Goal: Task Accomplishment & Management: Use online tool/utility

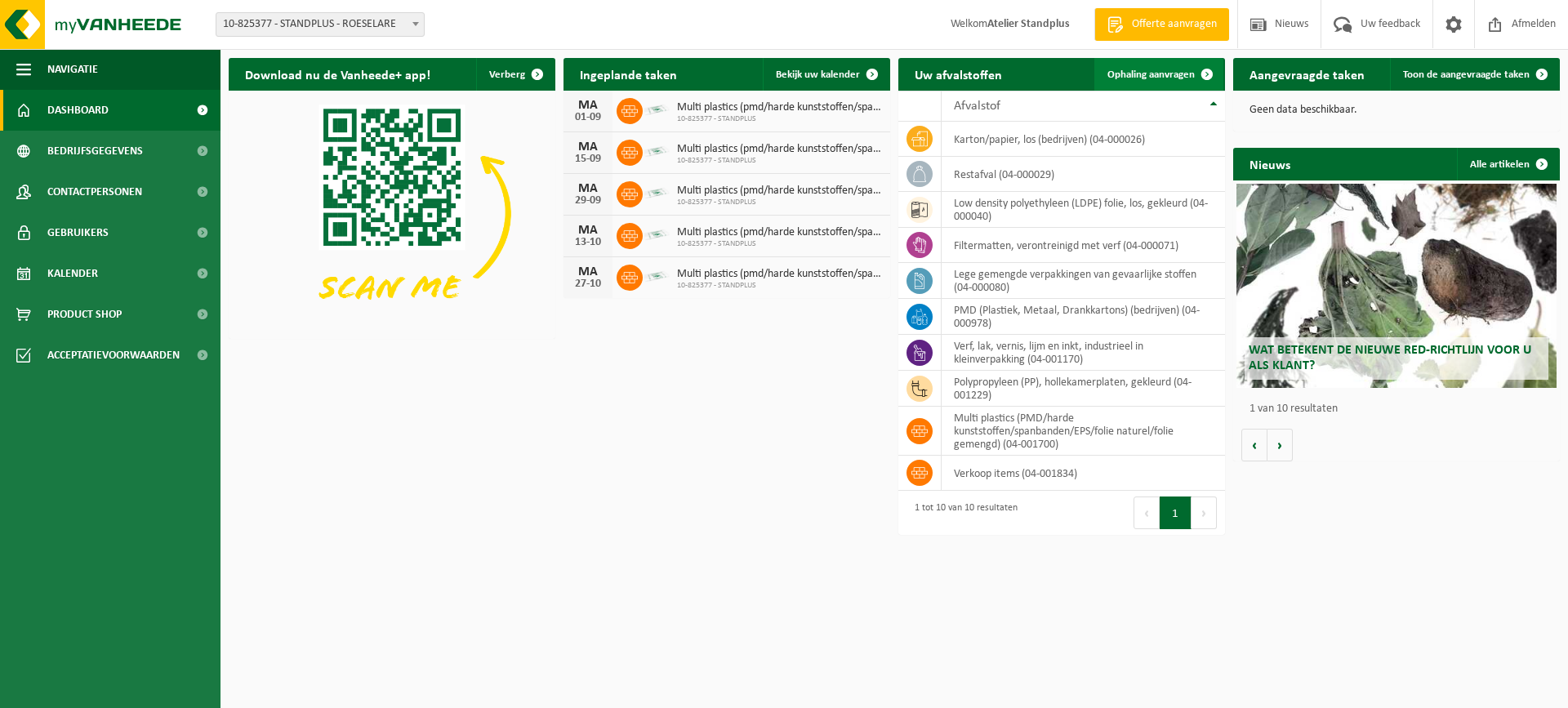
click at [1177, 66] on link "Ophaling aanvragen" at bounding box center [1159, 74] width 129 height 33
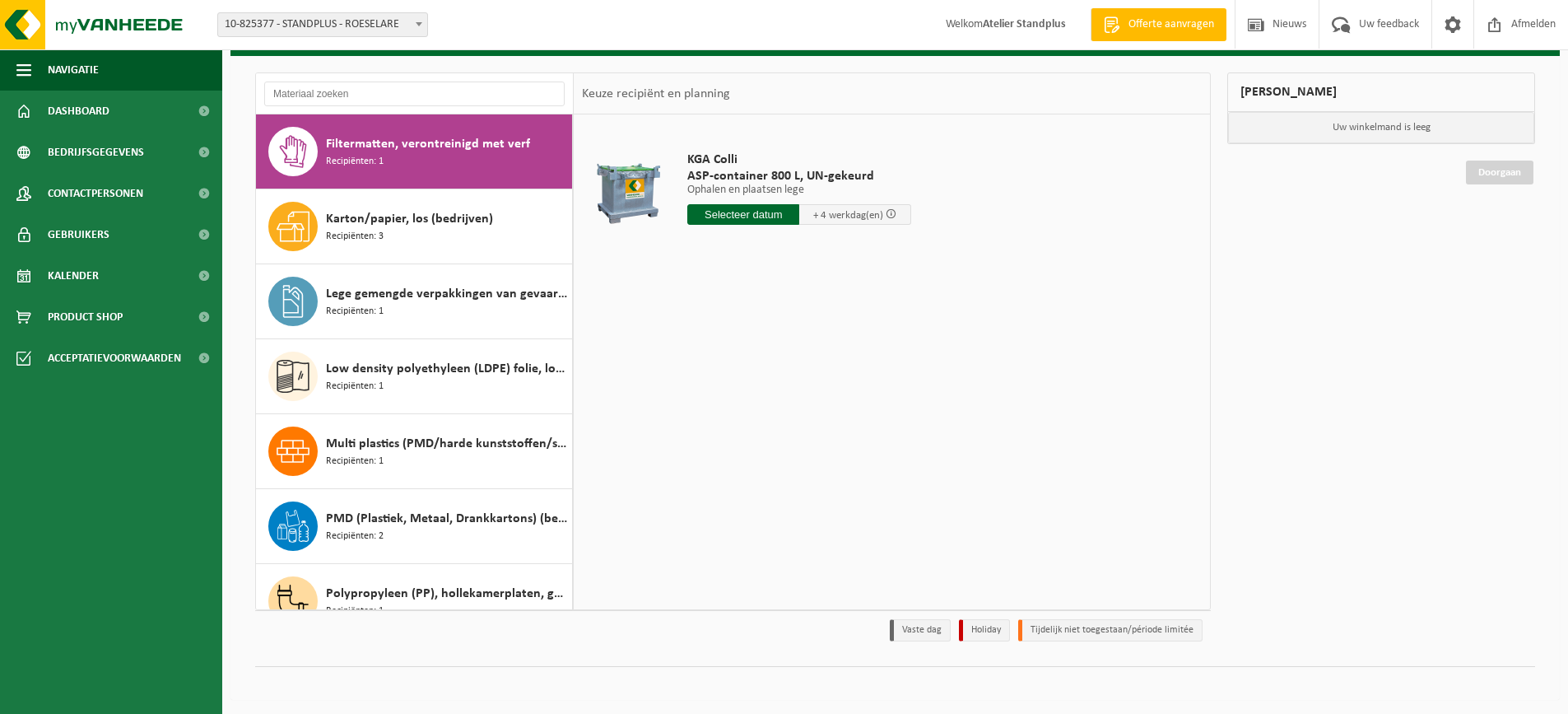
scroll to position [91, 0]
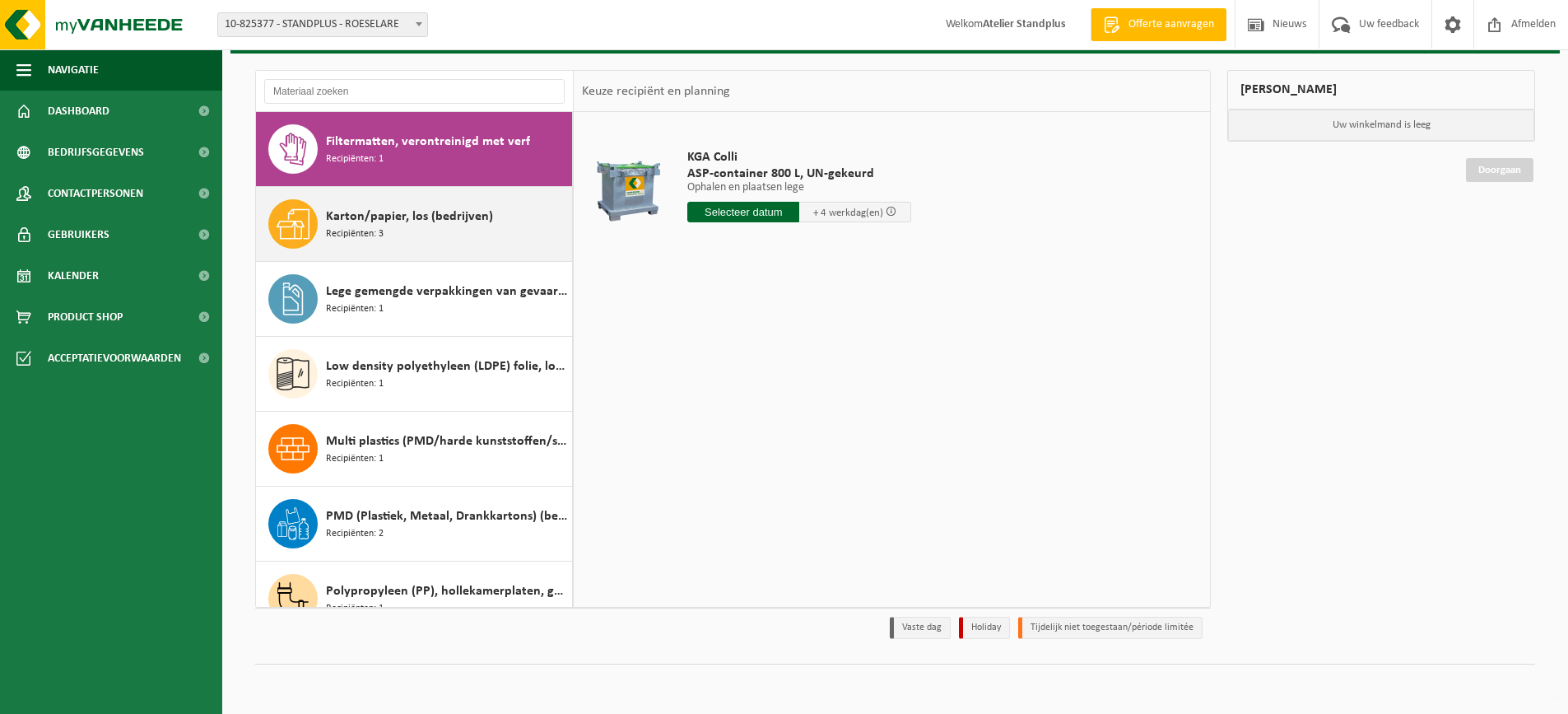
click at [444, 245] on div "Karton/papier, los (bedrijven) Recipiënten: 3" at bounding box center [447, 224] width 242 height 49
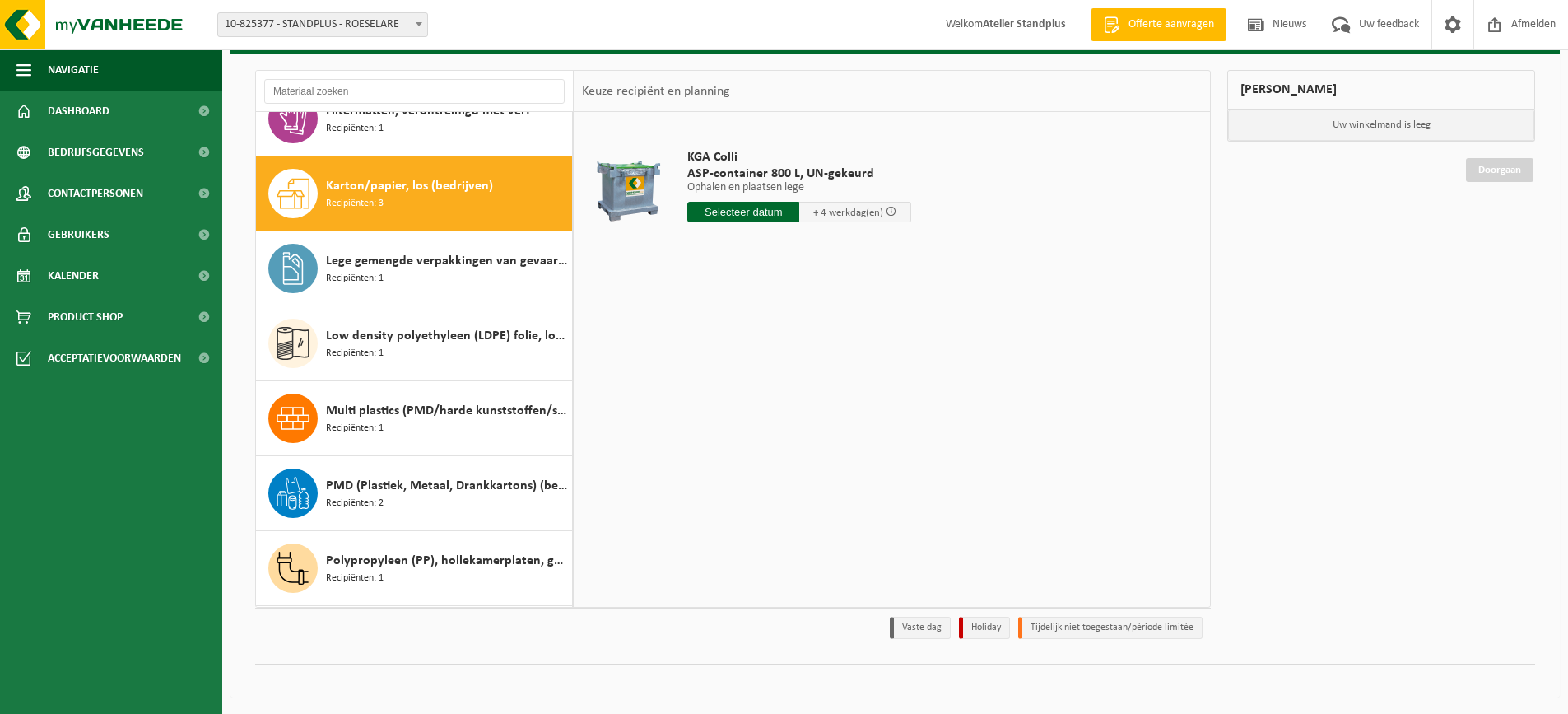
scroll to position [75, 0]
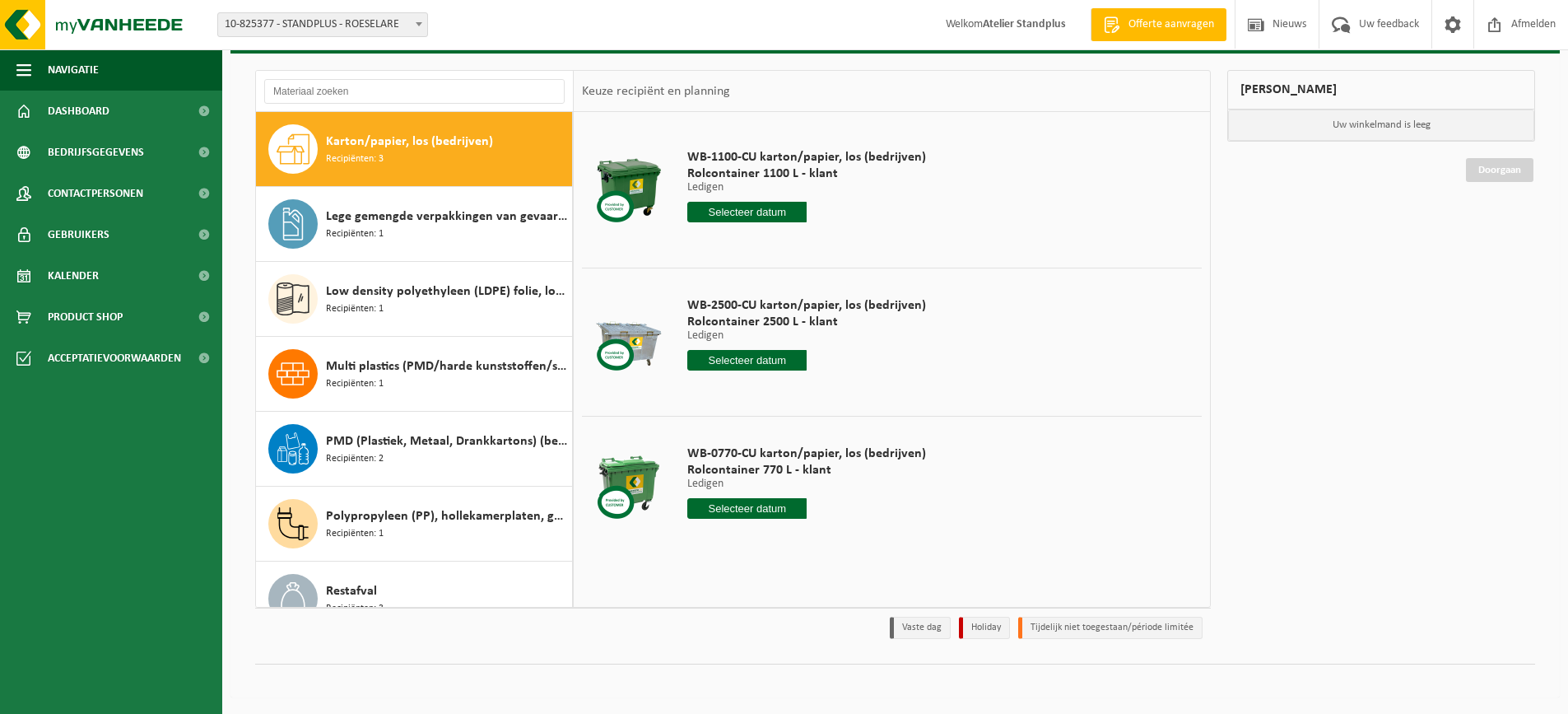
click at [751, 369] on input "text" at bounding box center [747, 360] width 119 height 21
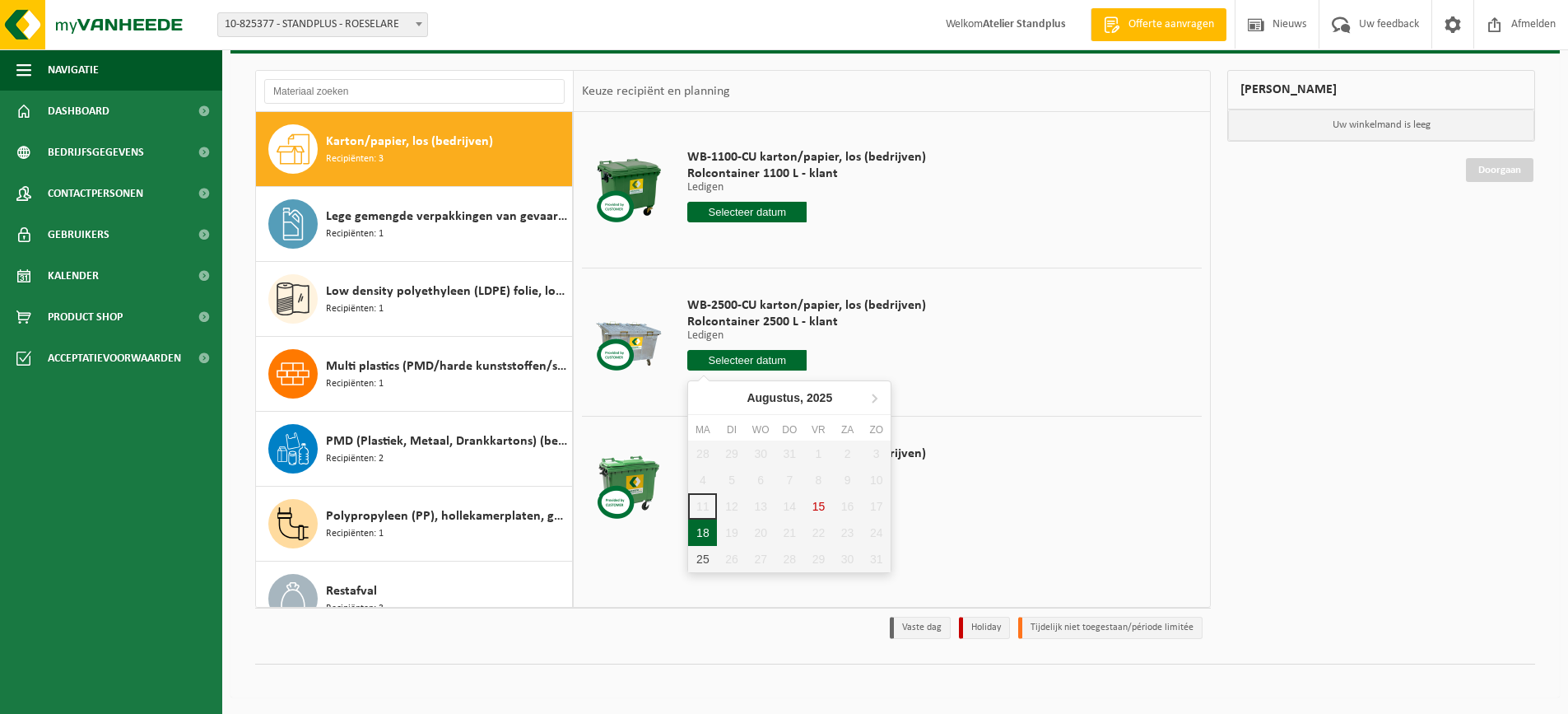
click at [704, 526] on div "18" at bounding box center [702, 533] width 29 height 26
type input "Van 2025-08-18"
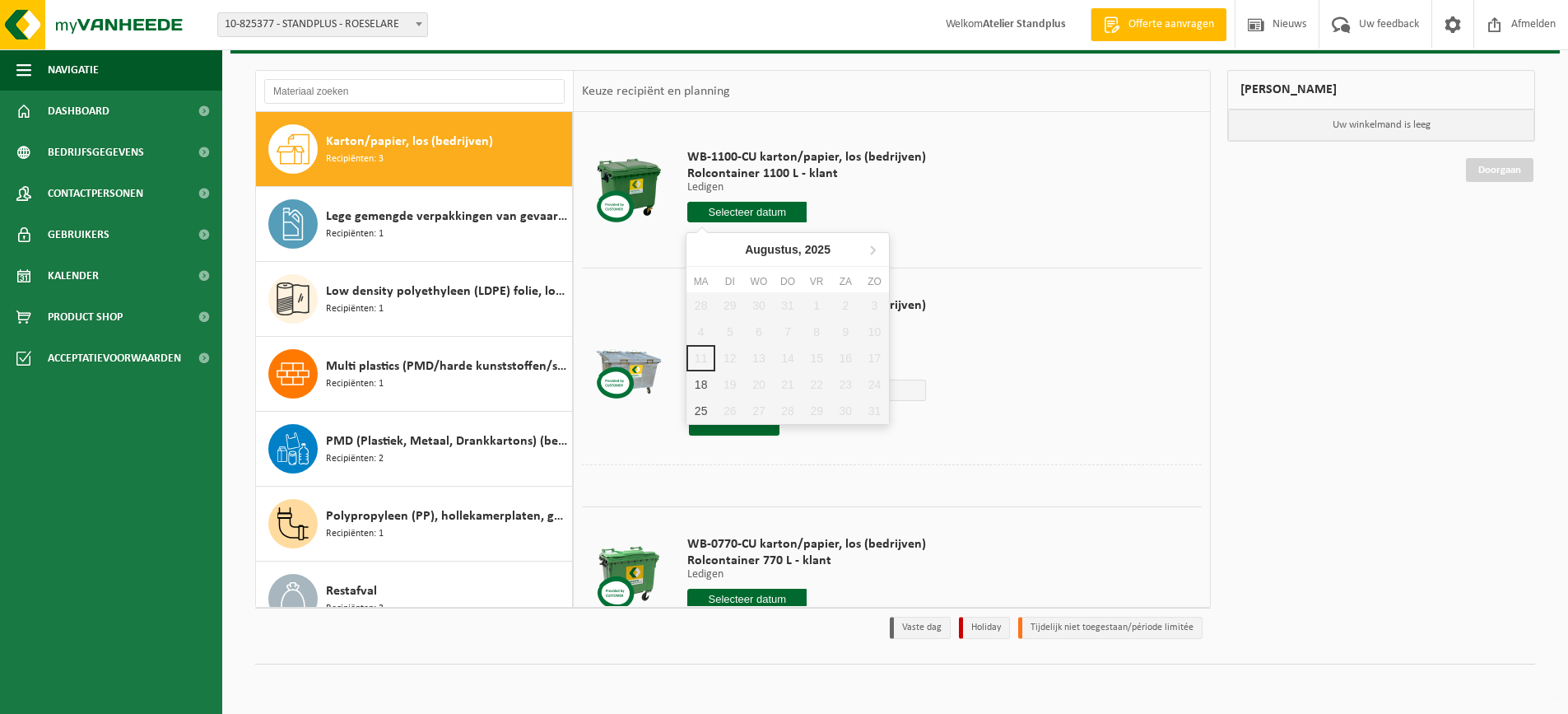
click at [776, 212] on input "text" at bounding box center [747, 212] width 119 height 21
click at [708, 377] on div "18" at bounding box center [700, 384] width 29 height 26
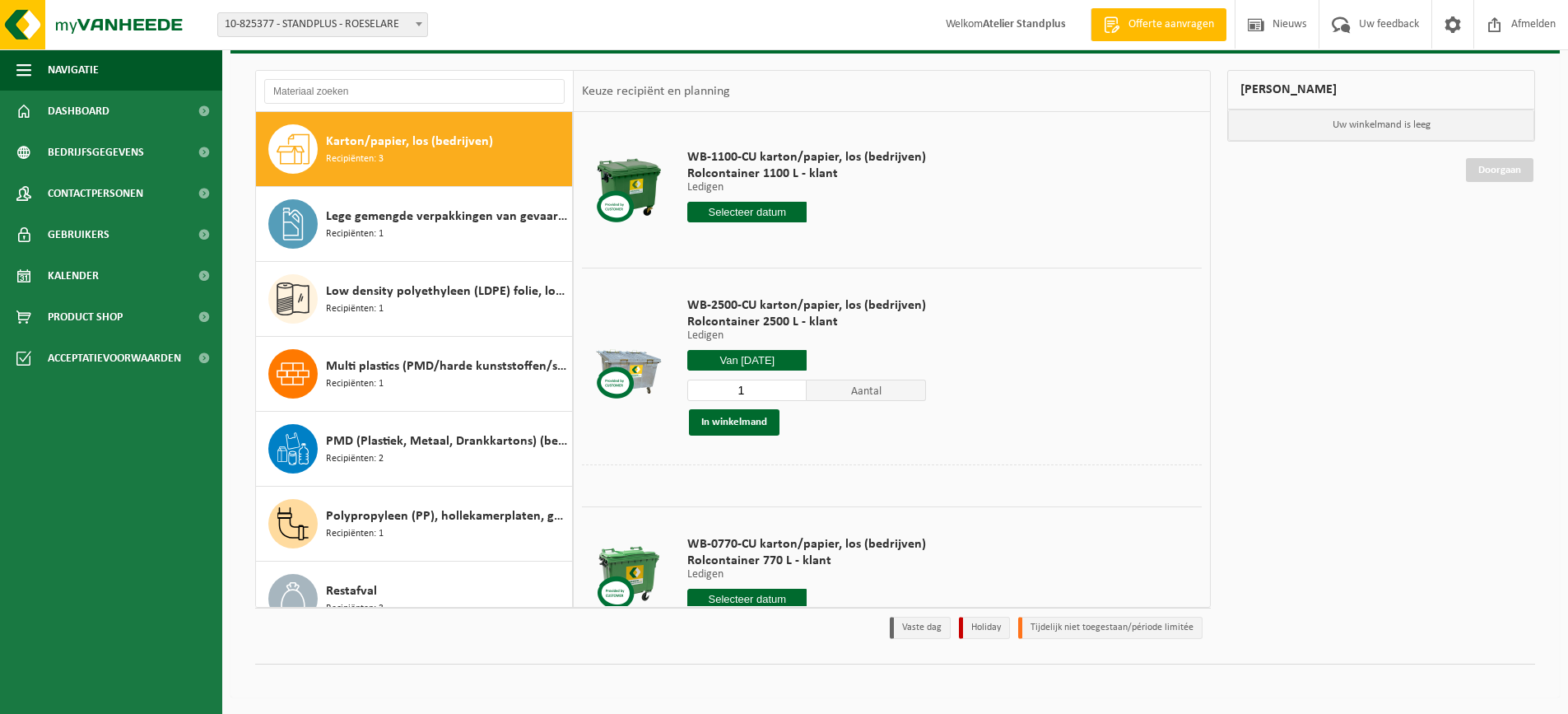
type input "Van 2025-08-18"
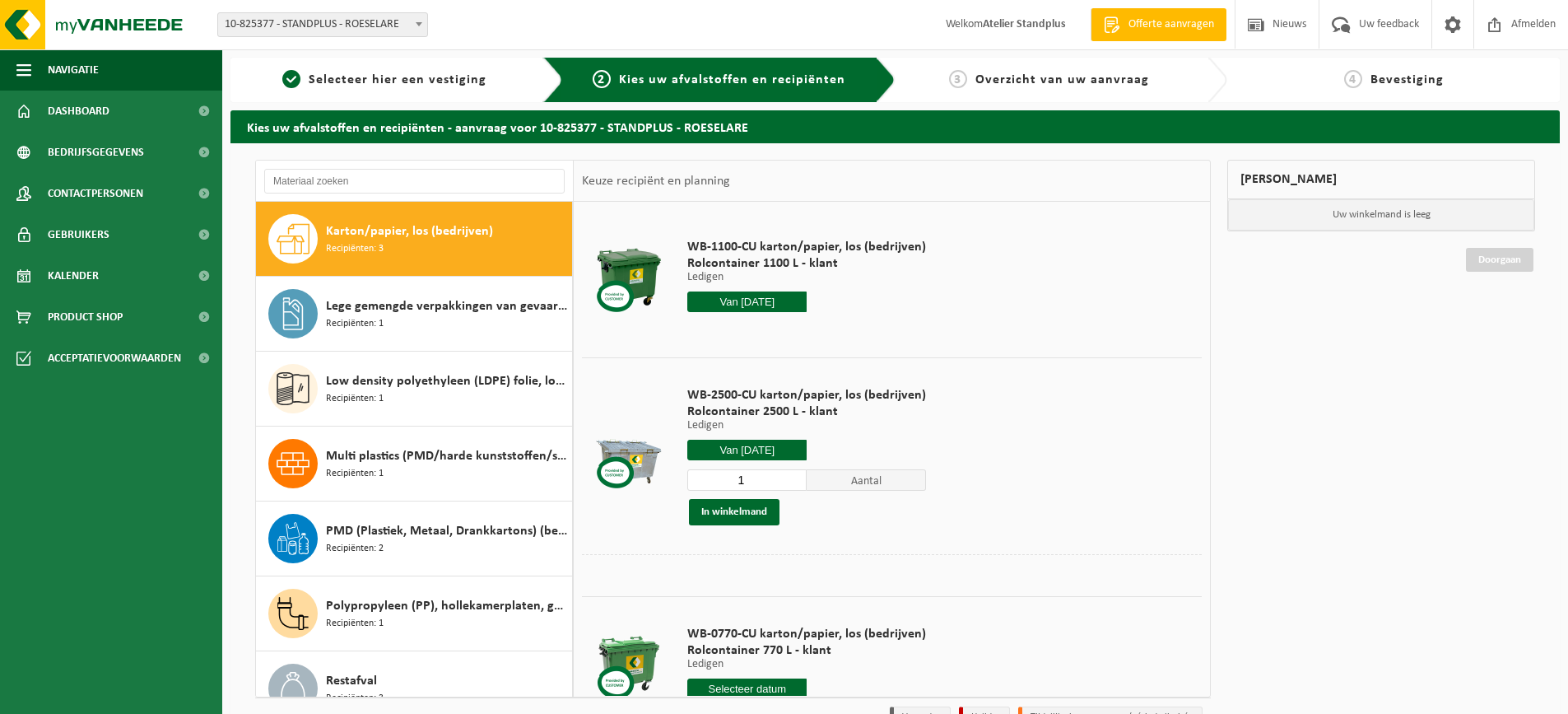
scroll to position [0, 0]
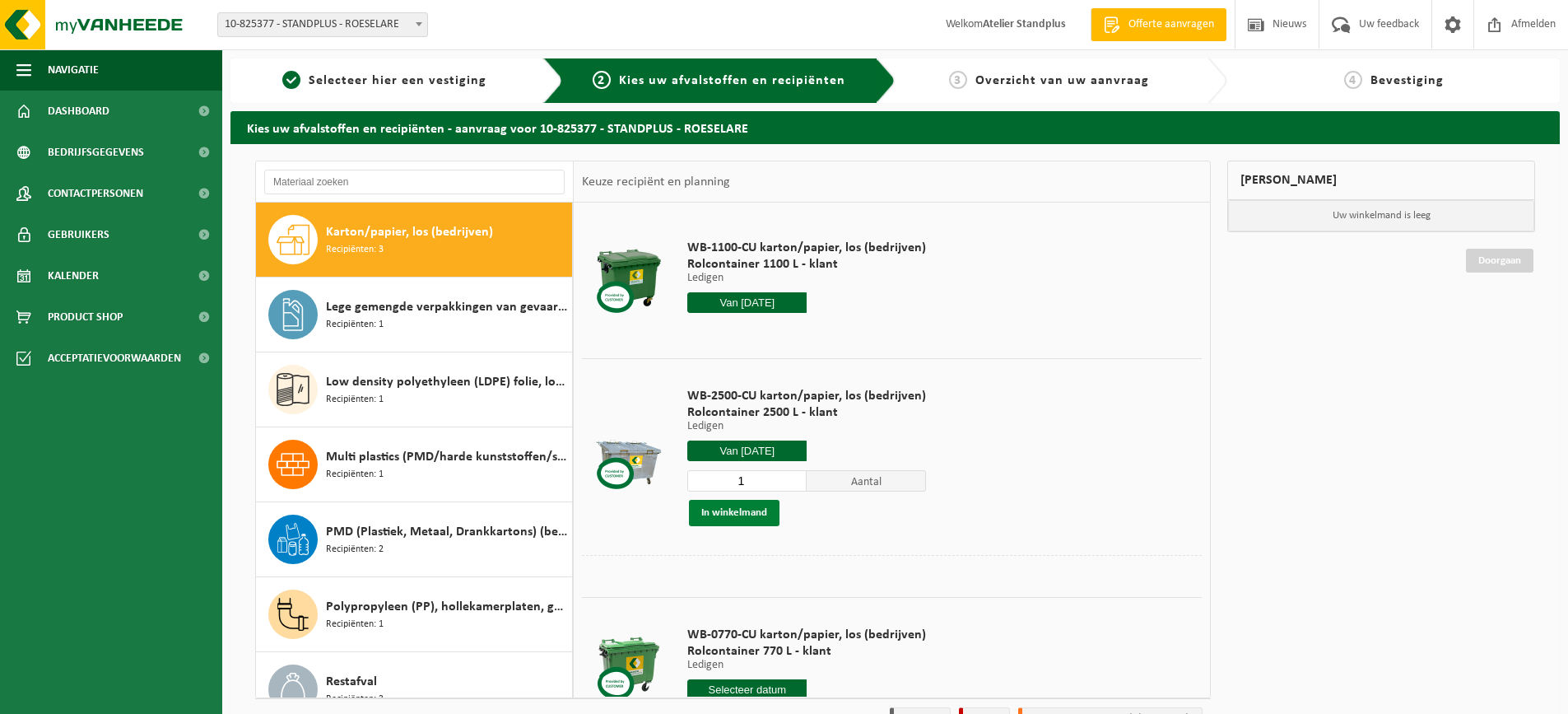
click at [733, 519] on button "In winkelmand" at bounding box center [734, 513] width 91 height 26
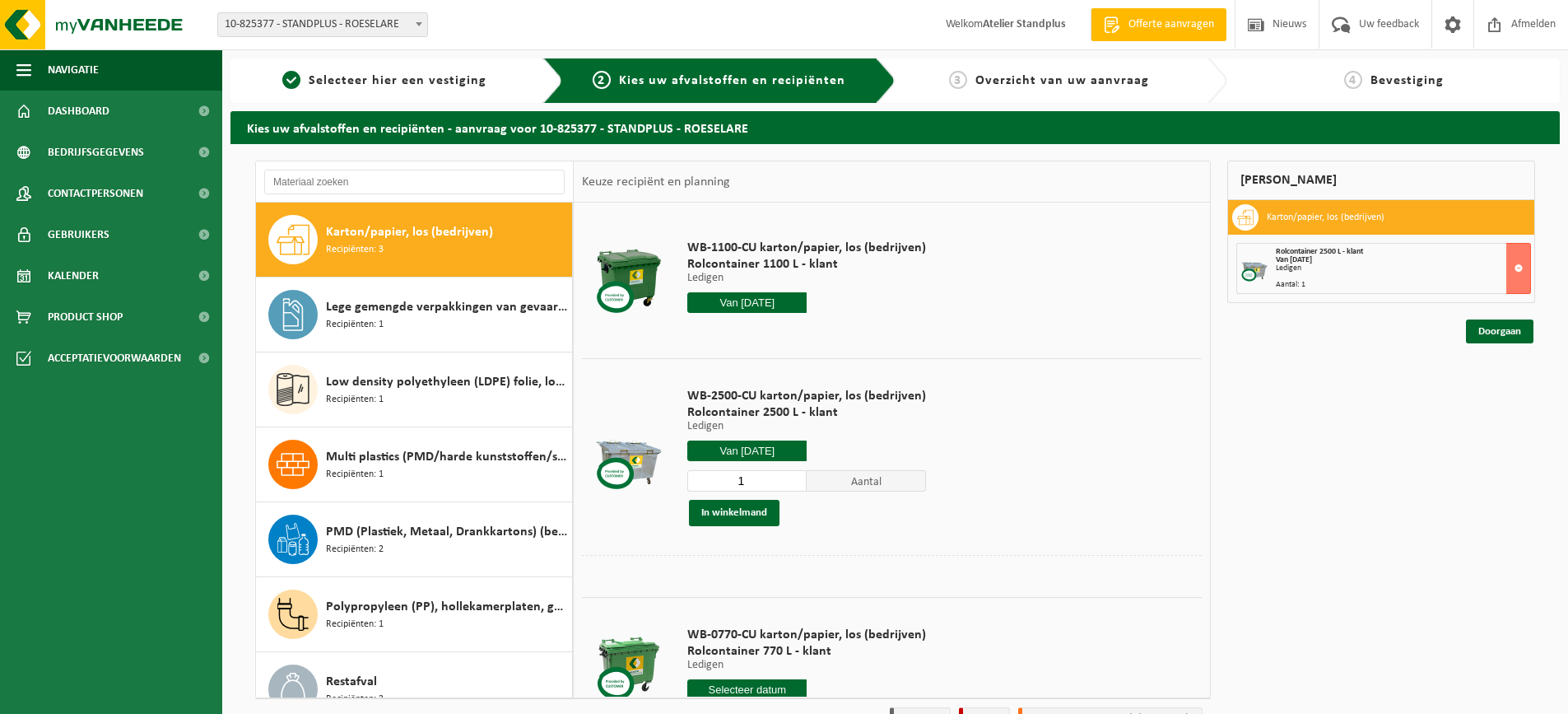
click at [741, 303] on input "Van 2025-08-18" at bounding box center [747, 302] width 119 height 21
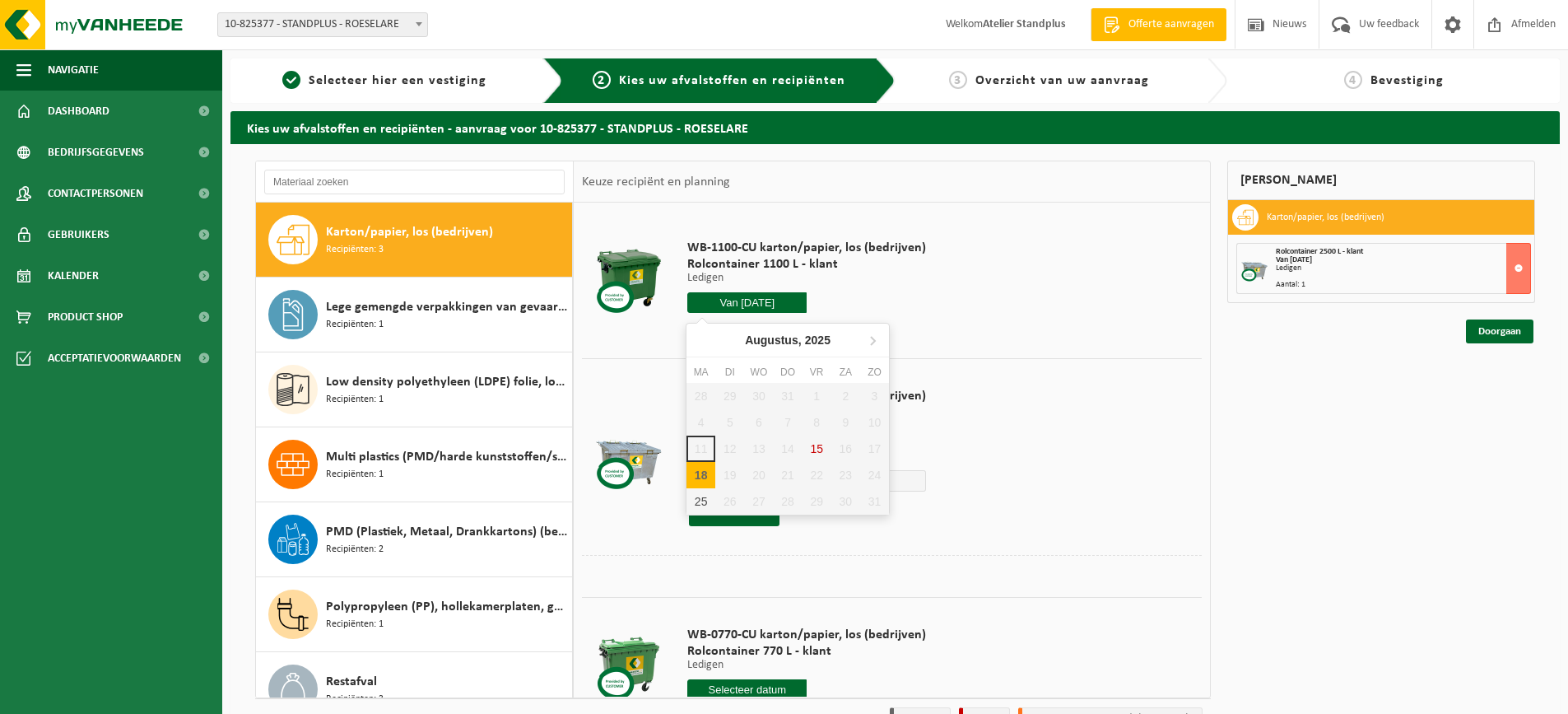
click at [818, 453] on div "28 29 30 31 1 2 3 4 5 6 7 8 9 10 11 12 13 14 15 16 17 18 19 20 21 22 23 24 25 2…" at bounding box center [787, 448] width 202 height 131
click at [700, 467] on div "18" at bounding box center [700, 475] width 29 height 26
click at [701, 469] on div "18" at bounding box center [700, 475] width 29 height 26
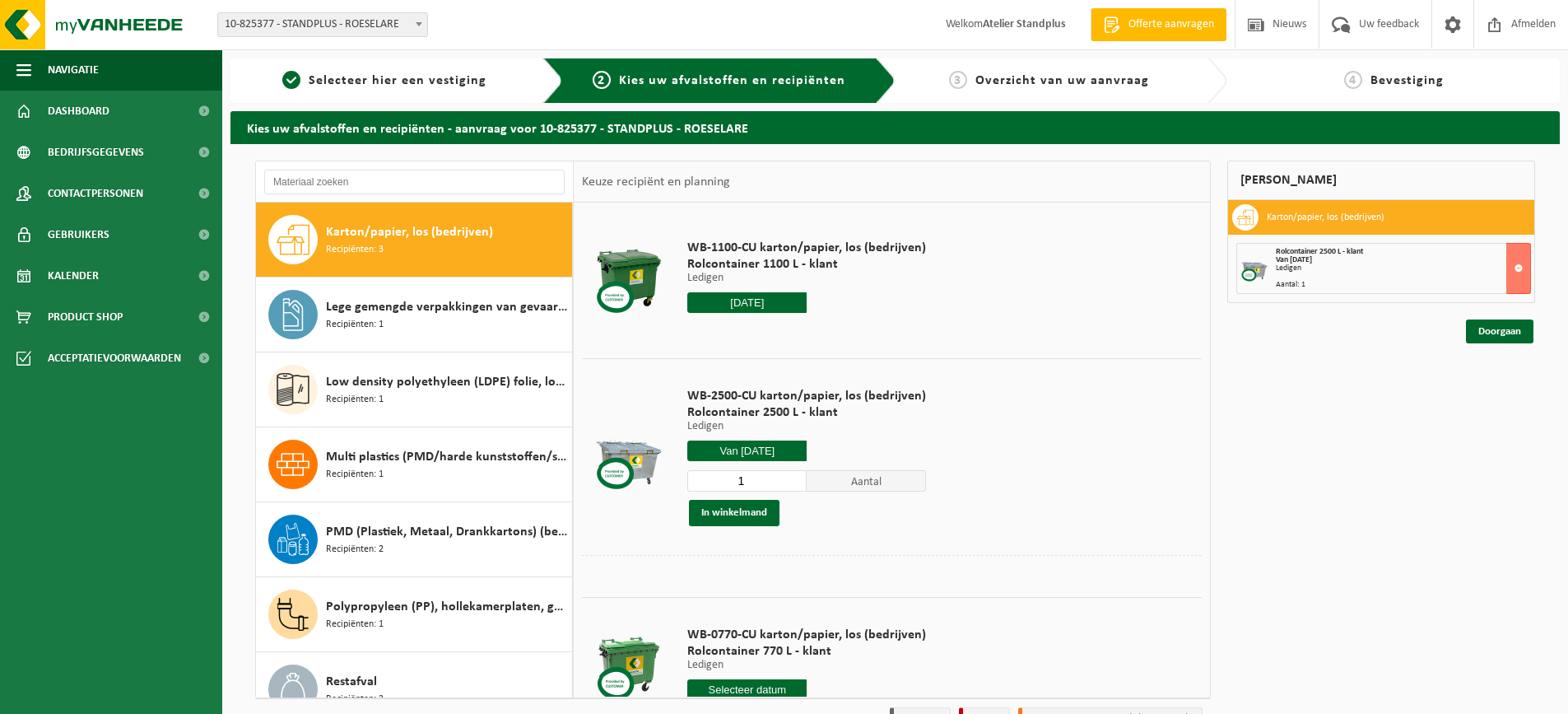
type input "Van 2025-08-18"
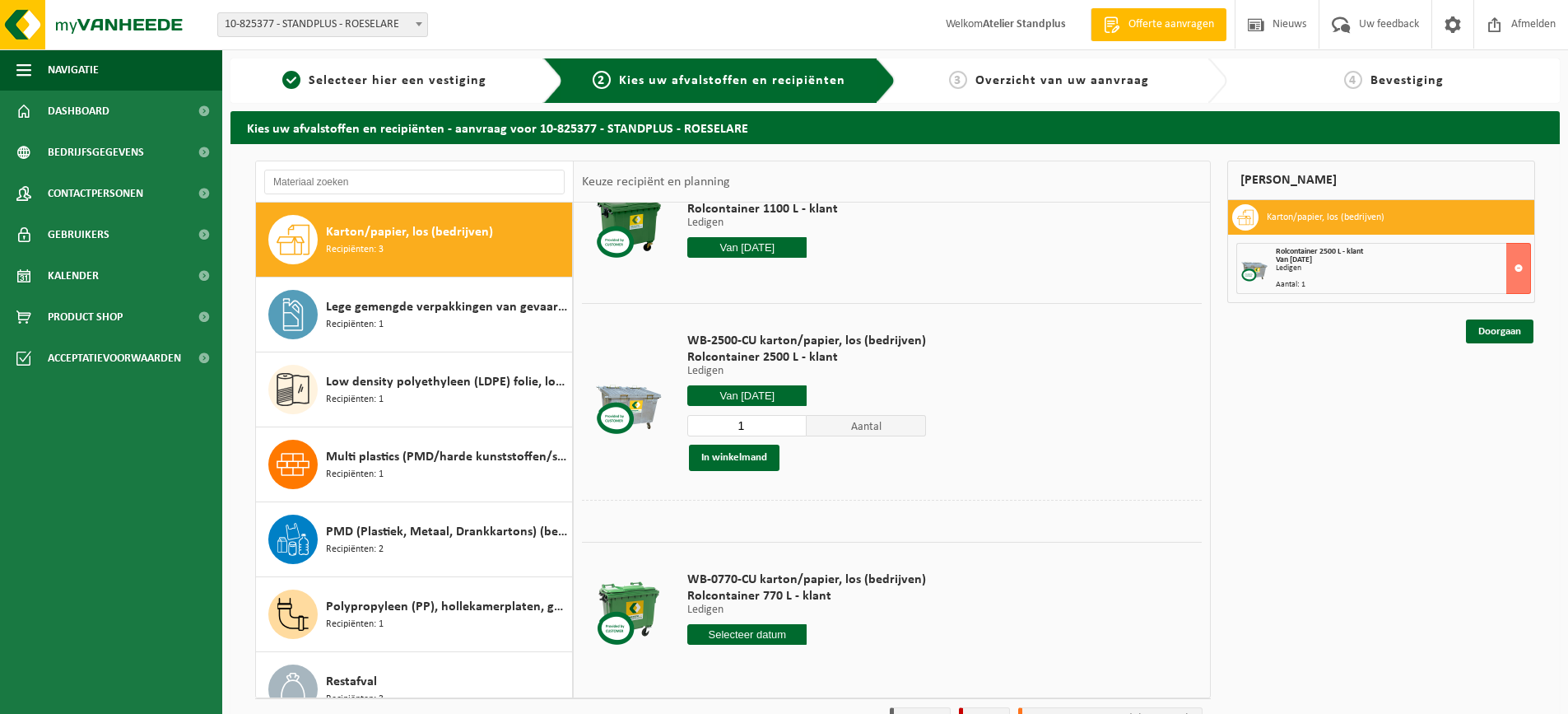
scroll to position [56, 0]
click at [752, 636] on input "text" at bounding box center [747, 634] width 119 height 21
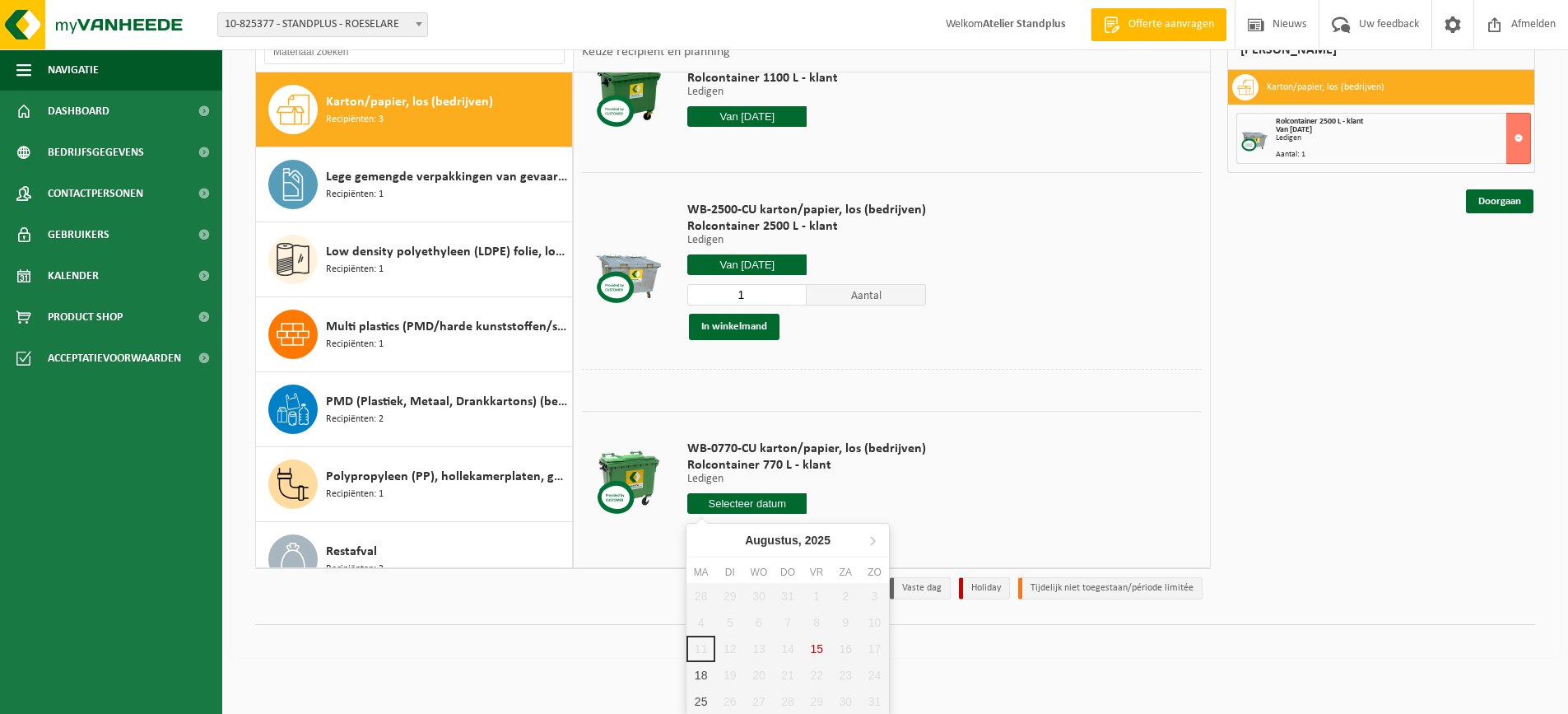
scroll to position [131, 0]
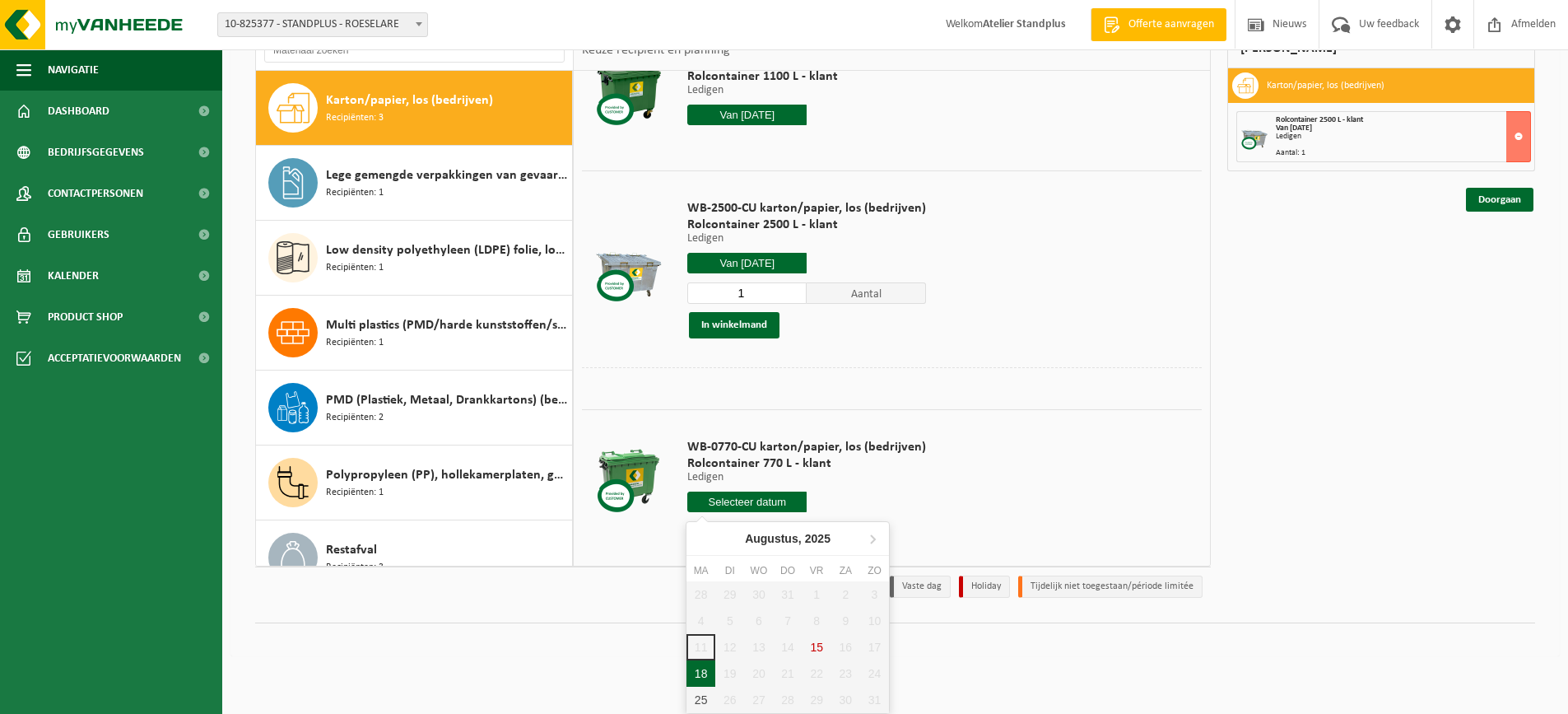
click at [702, 670] on div "18" at bounding box center [700, 673] width 29 height 26
type input "Van 2025-08-18"
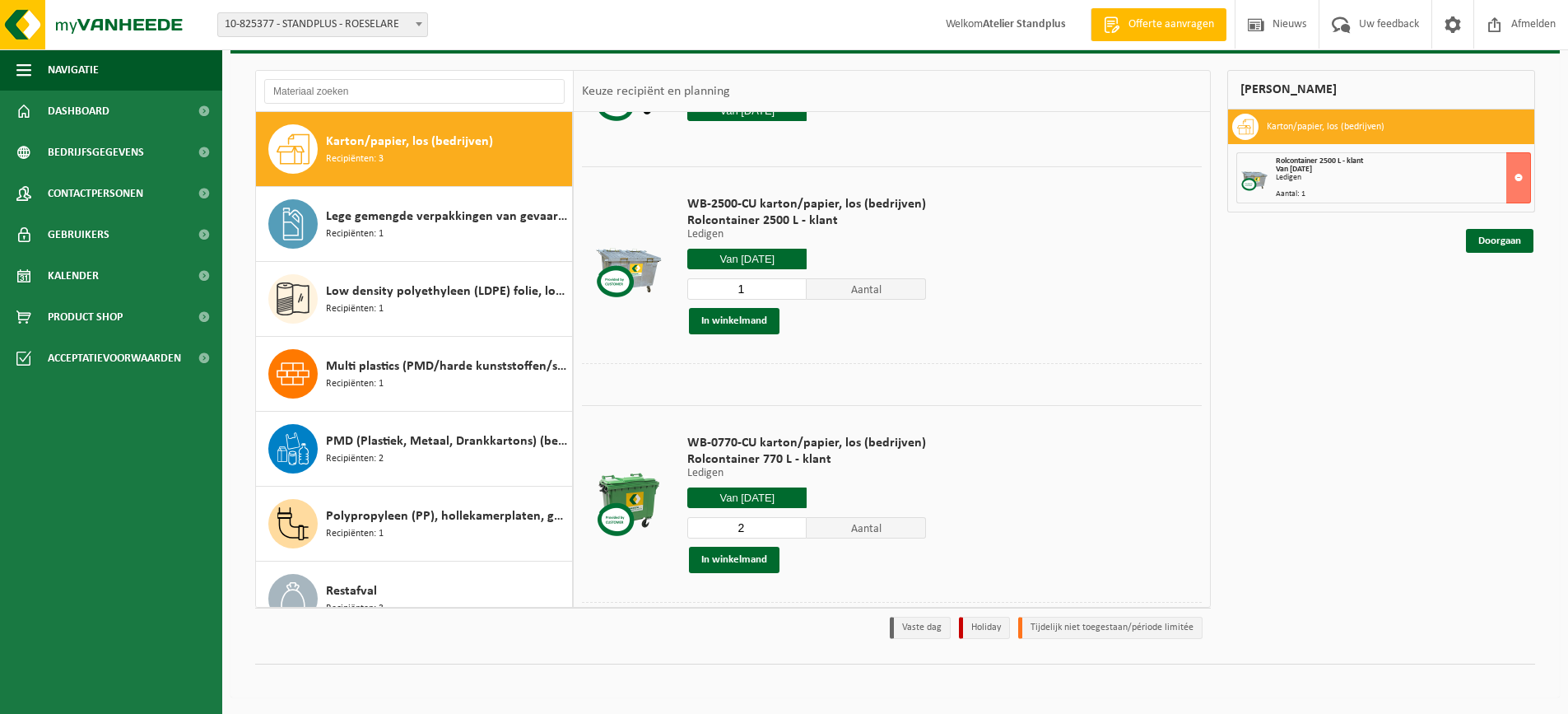
scroll to position [145, 0]
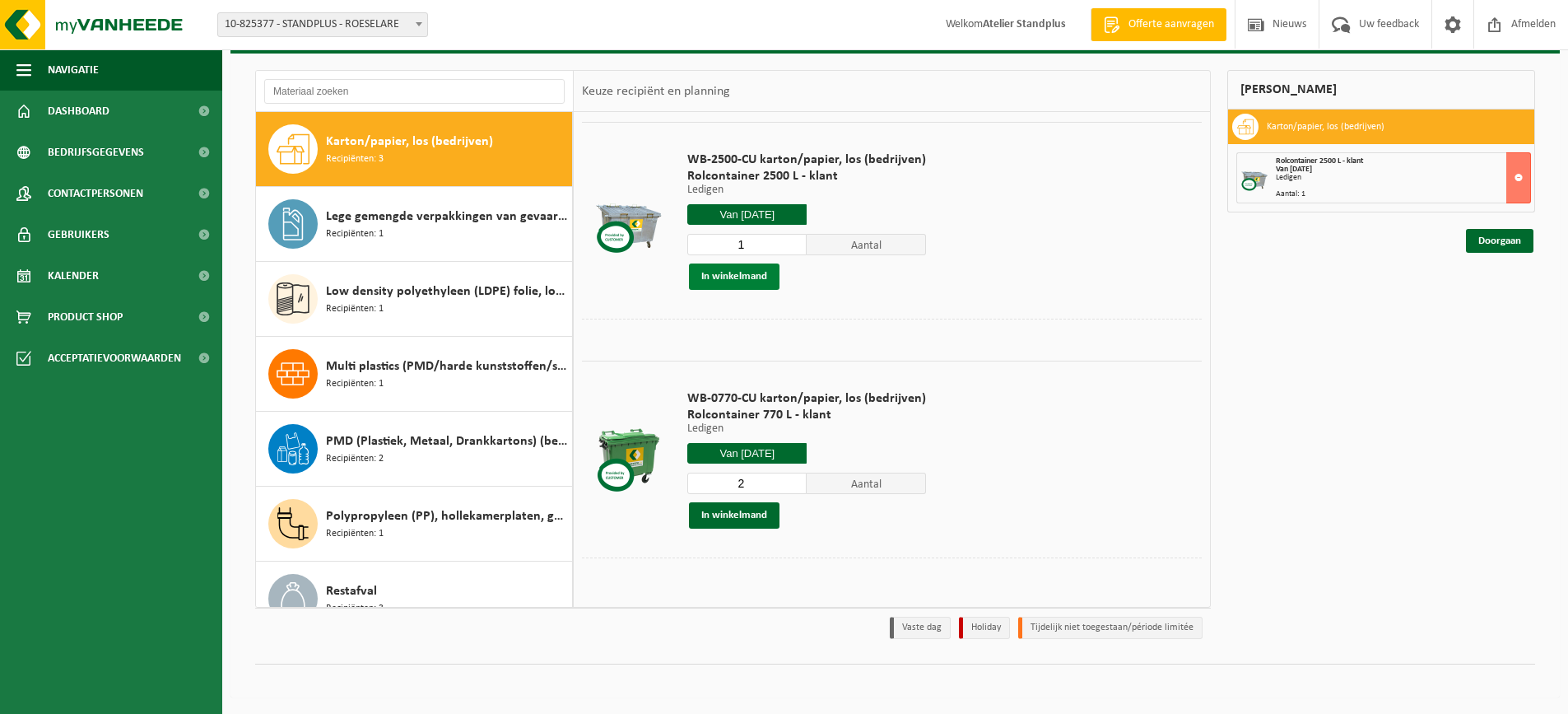
click at [740, 284] on button "In winkelmand" at bounding box center [734, 277] width 91 height 26
click at [733, 523] on button "In winkelmand" at bounding box center [734, 516] width 91 height 26
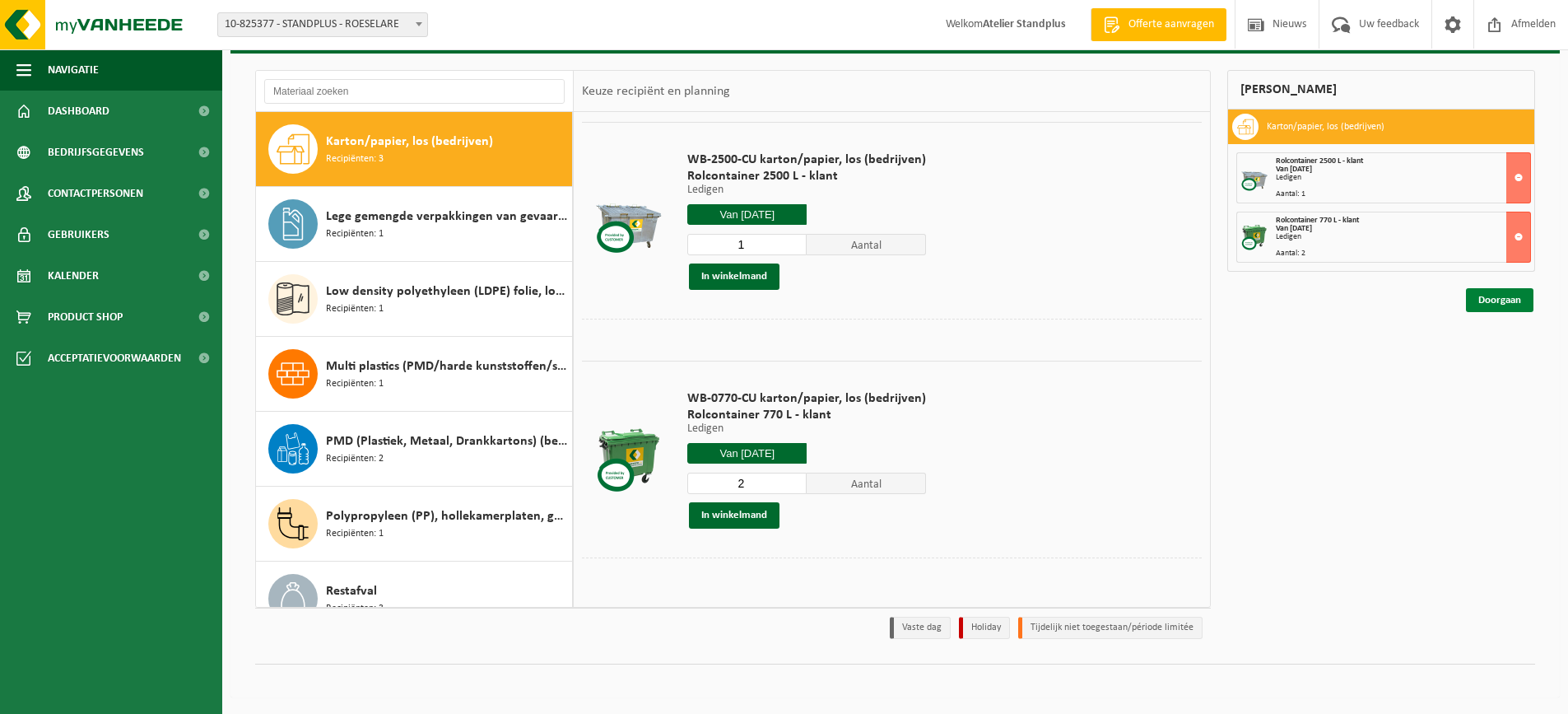
click at [1475, 299] on link "Doorgaan" at bounding box center [1498, 299] width 67 height 24
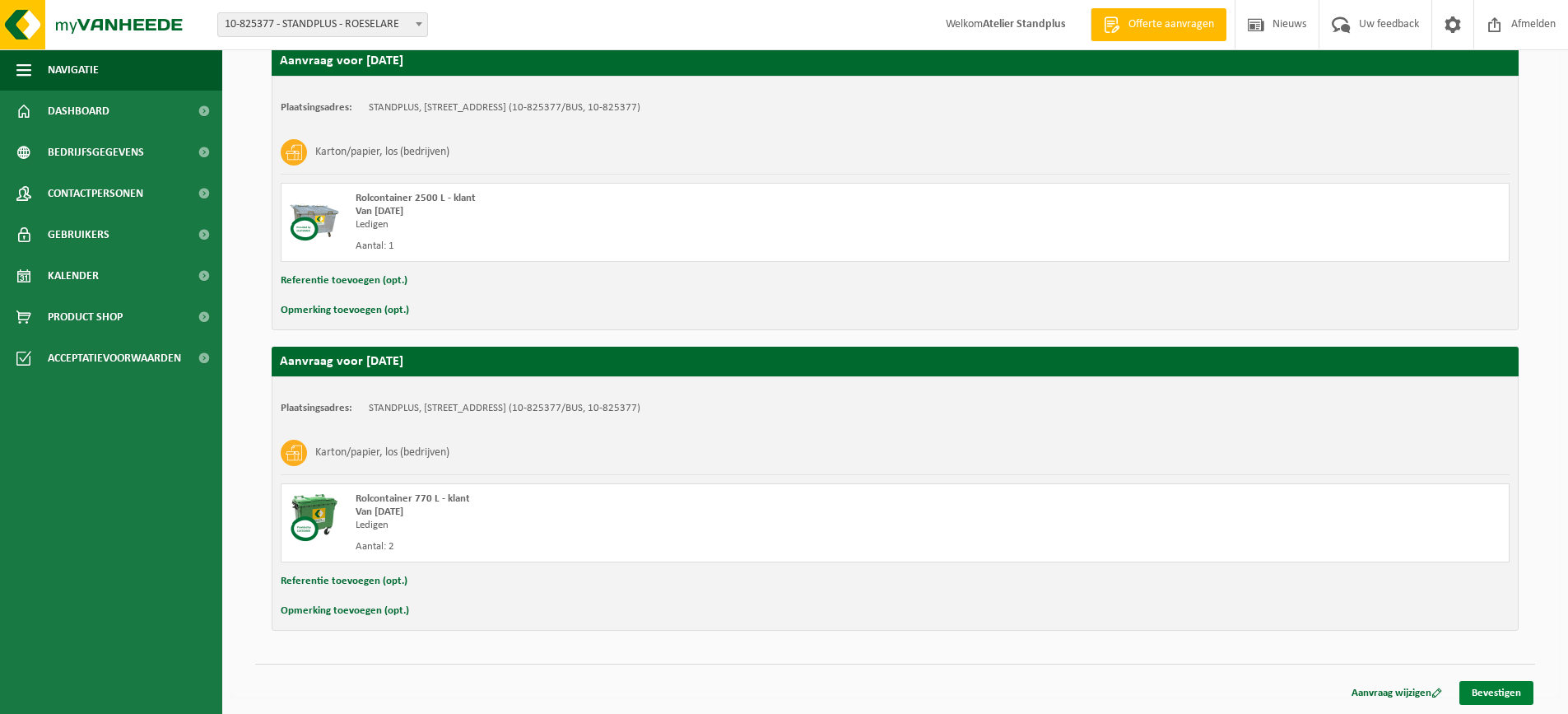
click at [1484, 687] on link "Bevestigen" at bounding box center [1495, 692] width 74 height 24
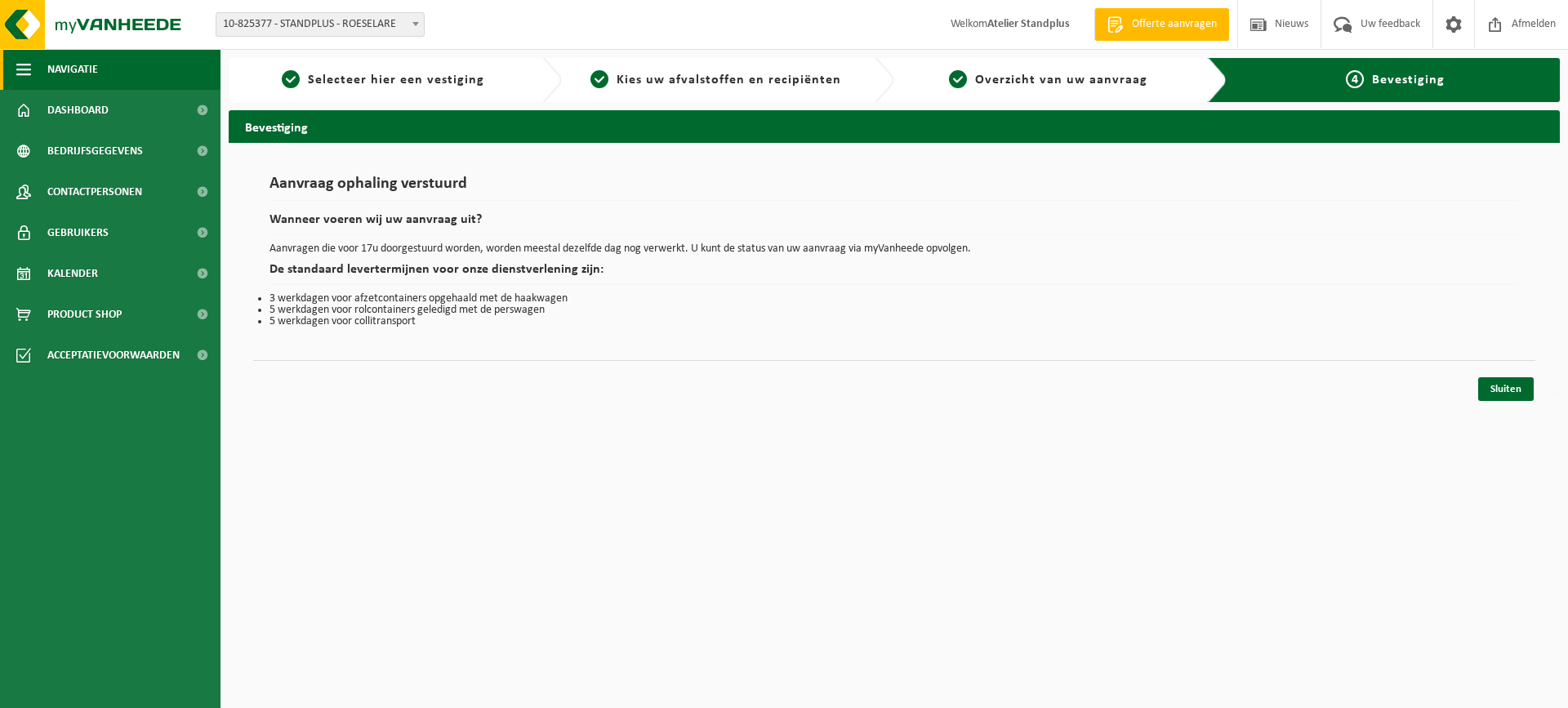
click at [124, 84] on button "Navigatie" at bounding box center [110, 69] width 220 height 41
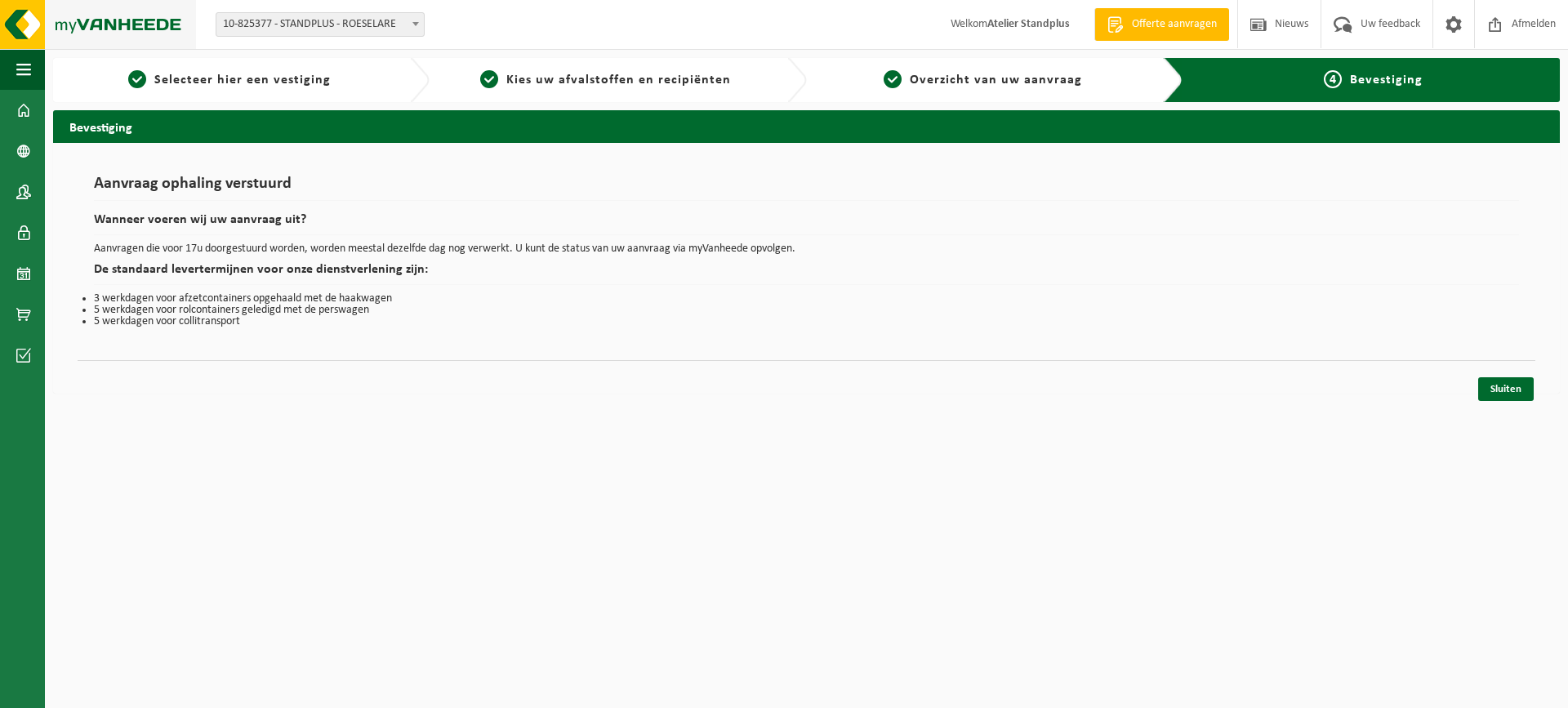
click at [155, 22] on img at bounding box center [97, 24] width 196 height 49
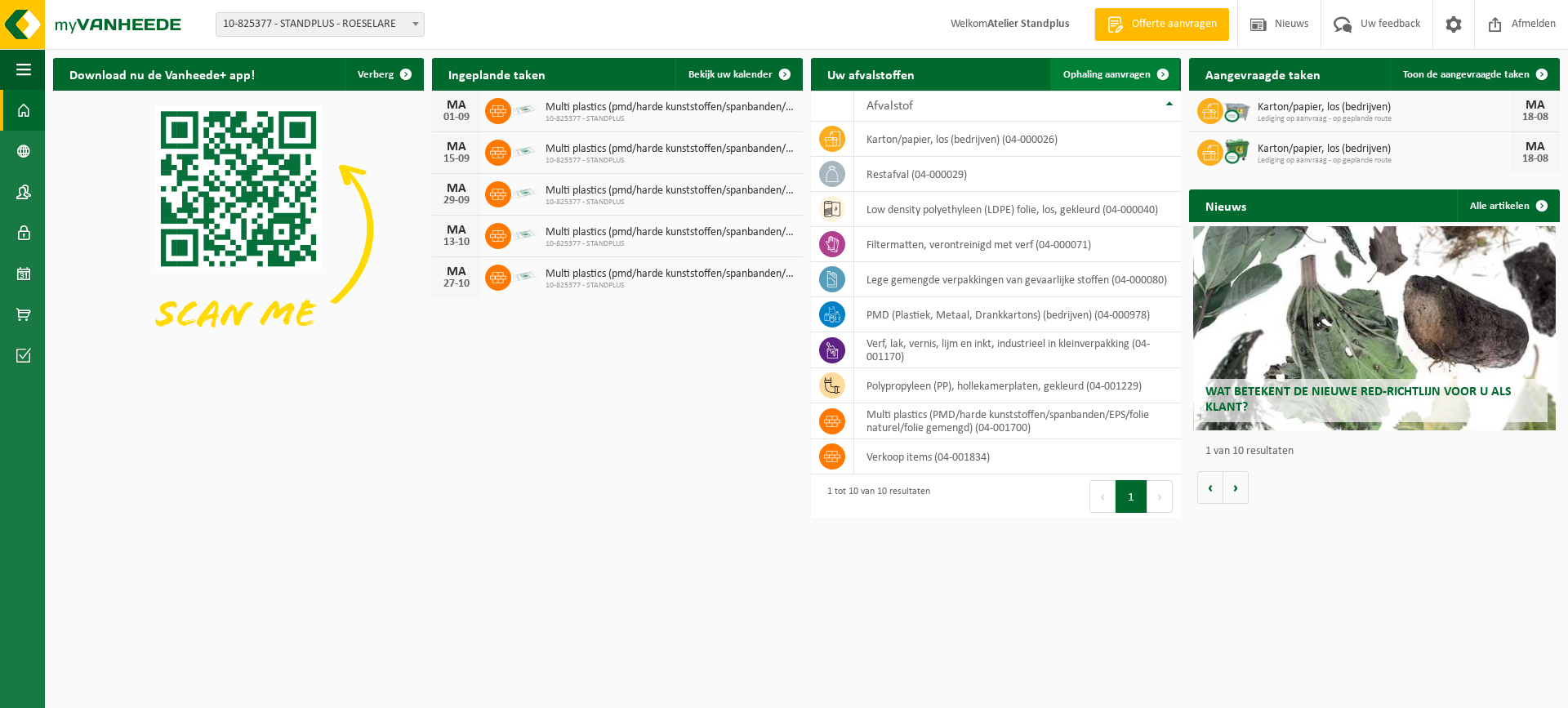
click at [1129, 66] on link "Ophaling aanvragen" at bounding box center [1115, 74] width 129 height 33
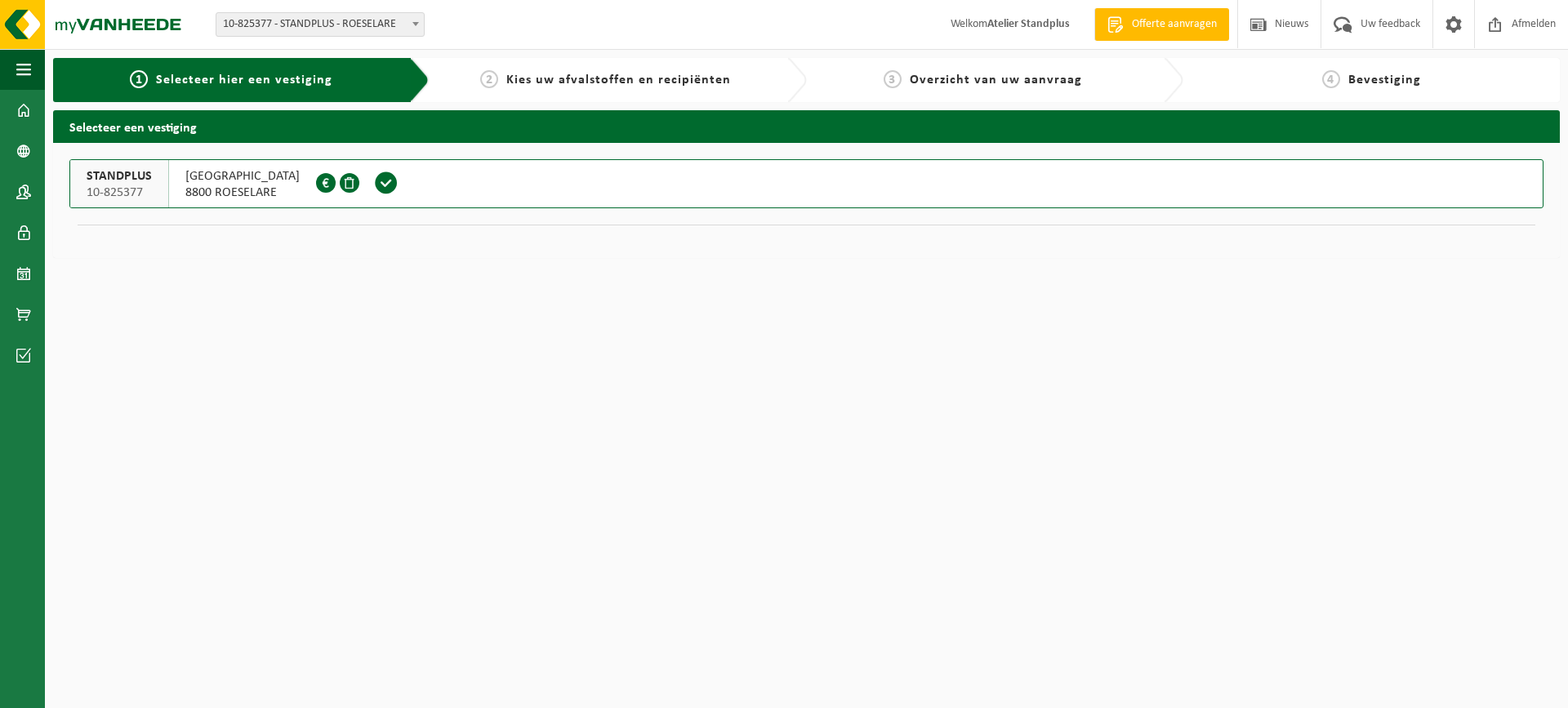
click at [394, 187] on span at bounding box center [386, 183] width 24 height 24
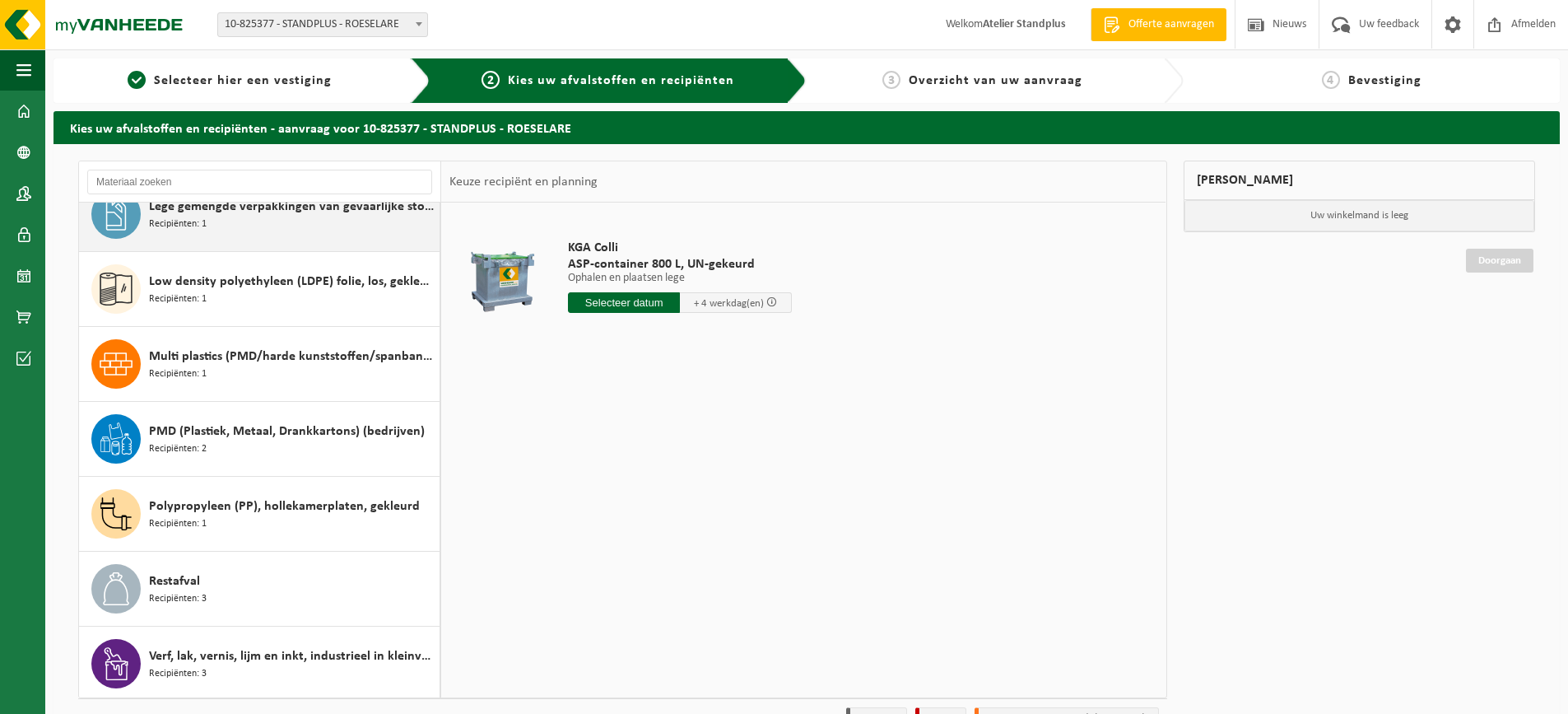
scroll to position [178, 0]
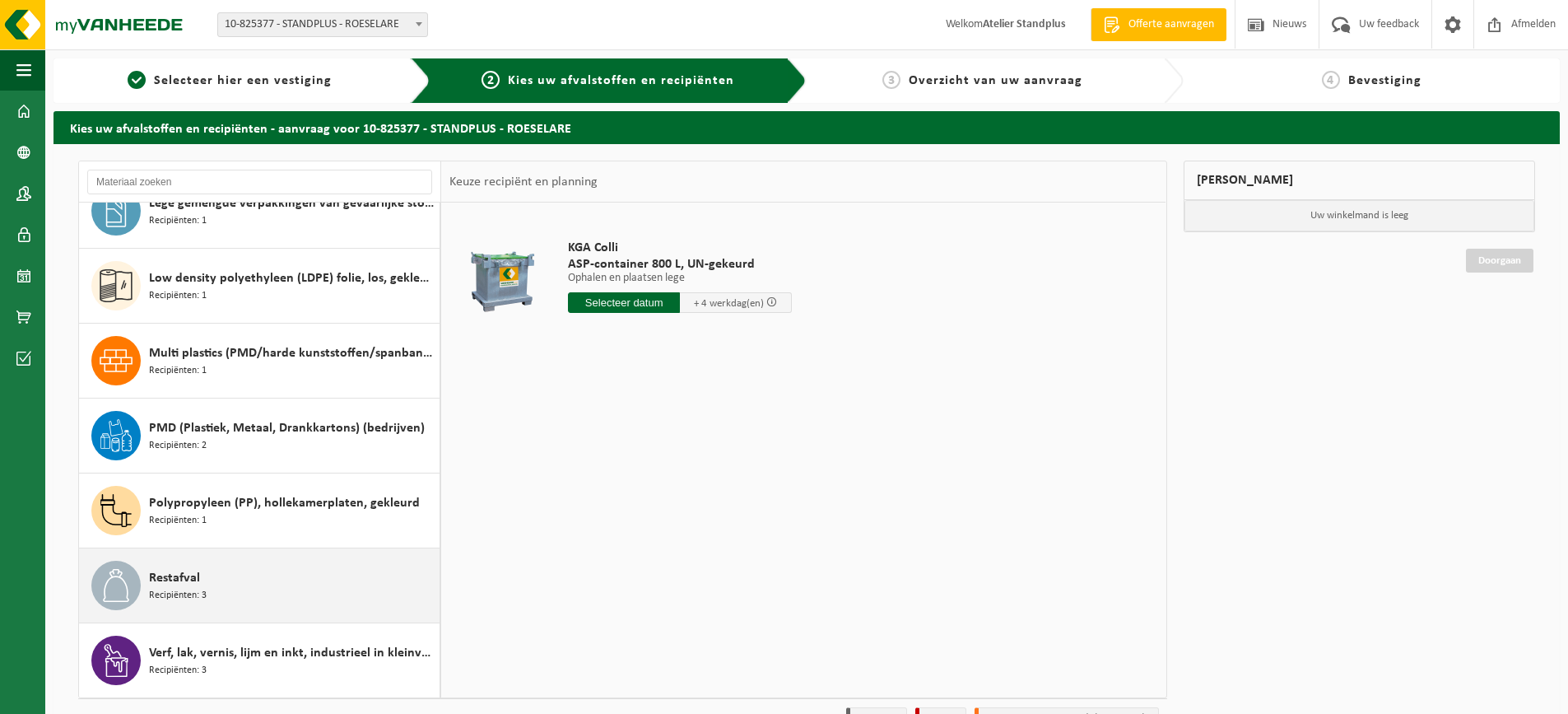
click at [383, 570] on div "Restafval Recipiënten: 3" at bounding box center [292, 586] width 286 height 49
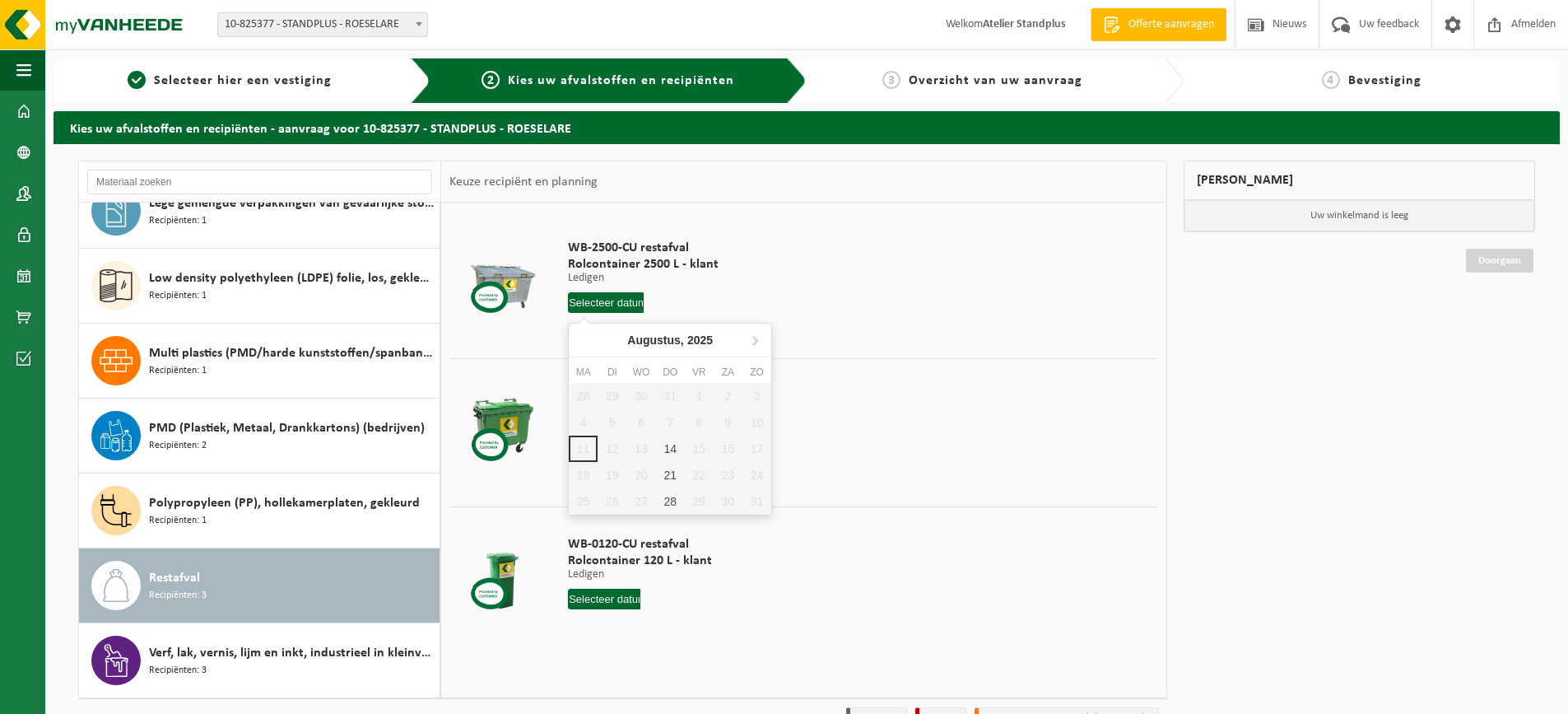
click at [628, 307] on input "text" at bounding box center [605, 302] width 76 height 21
click at [668, 446] on div "14" at bounding box center [670, 449] width 29 height 26
type input "Van [DATE]"
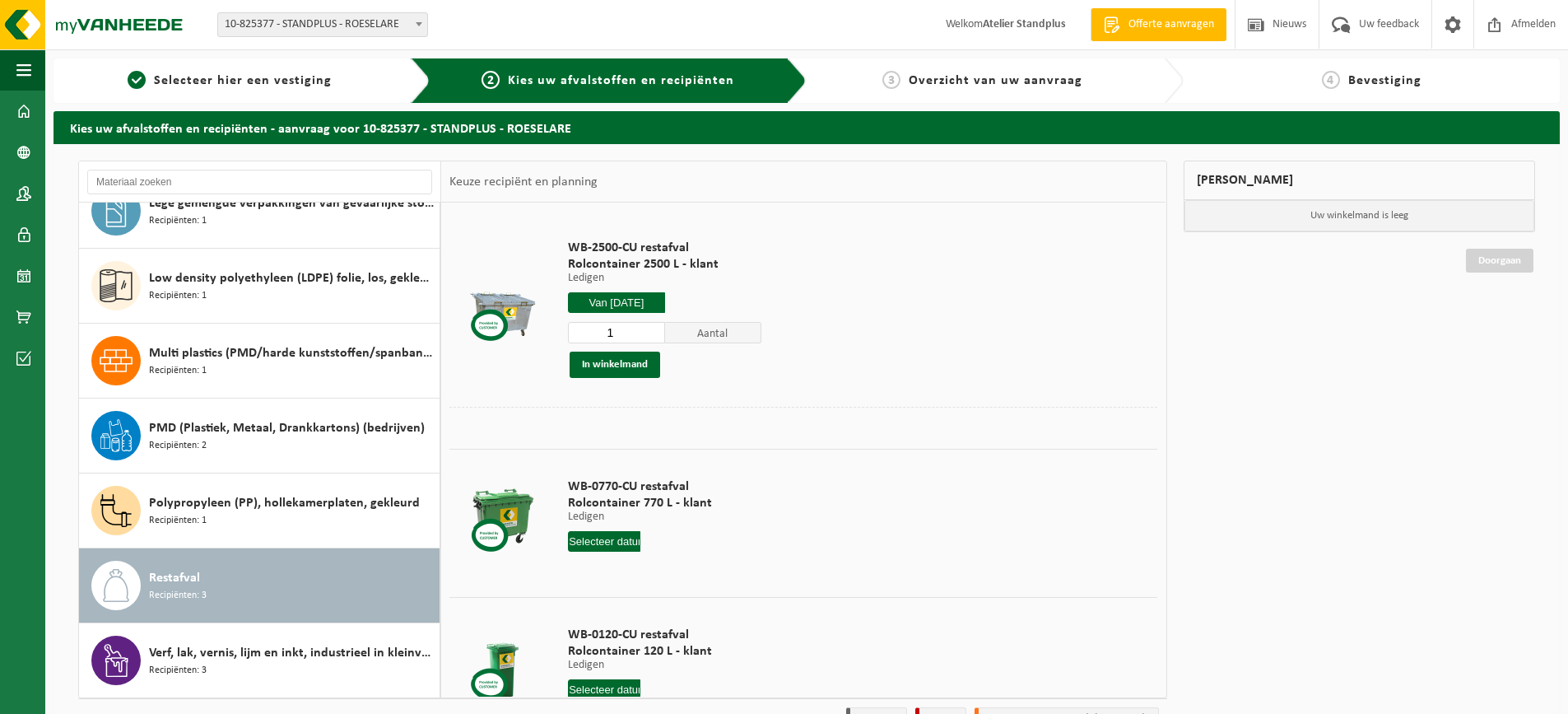
click at [615, 540] on input "text" at bounding box center [603, 541] width 73 height 21
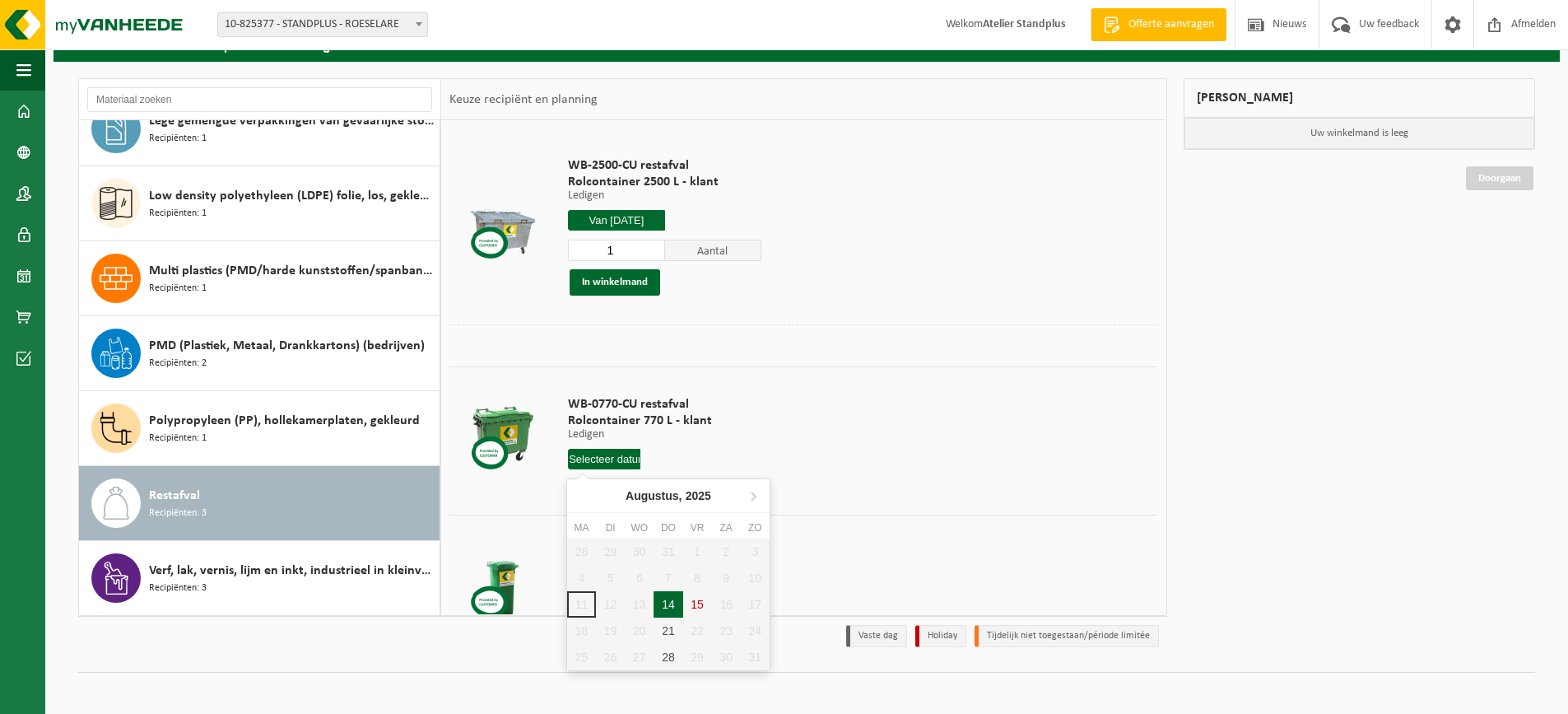
click at [669, 609] on div "14" at bounding box center [667, 604] width 29 height 26
type input "Van [DATE]"
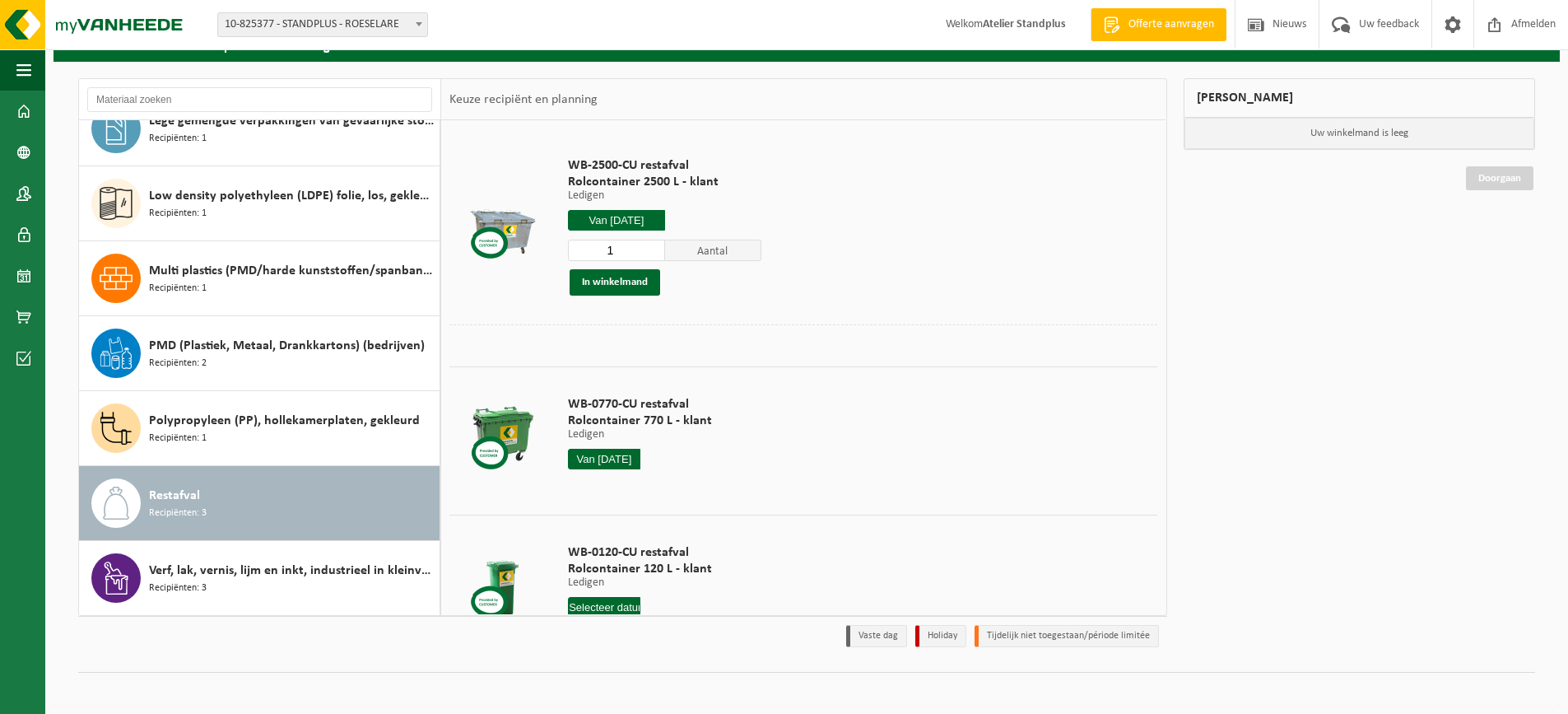
click at [627, 605] on input "text" at bounding box center [603, 607] width 73 height 21
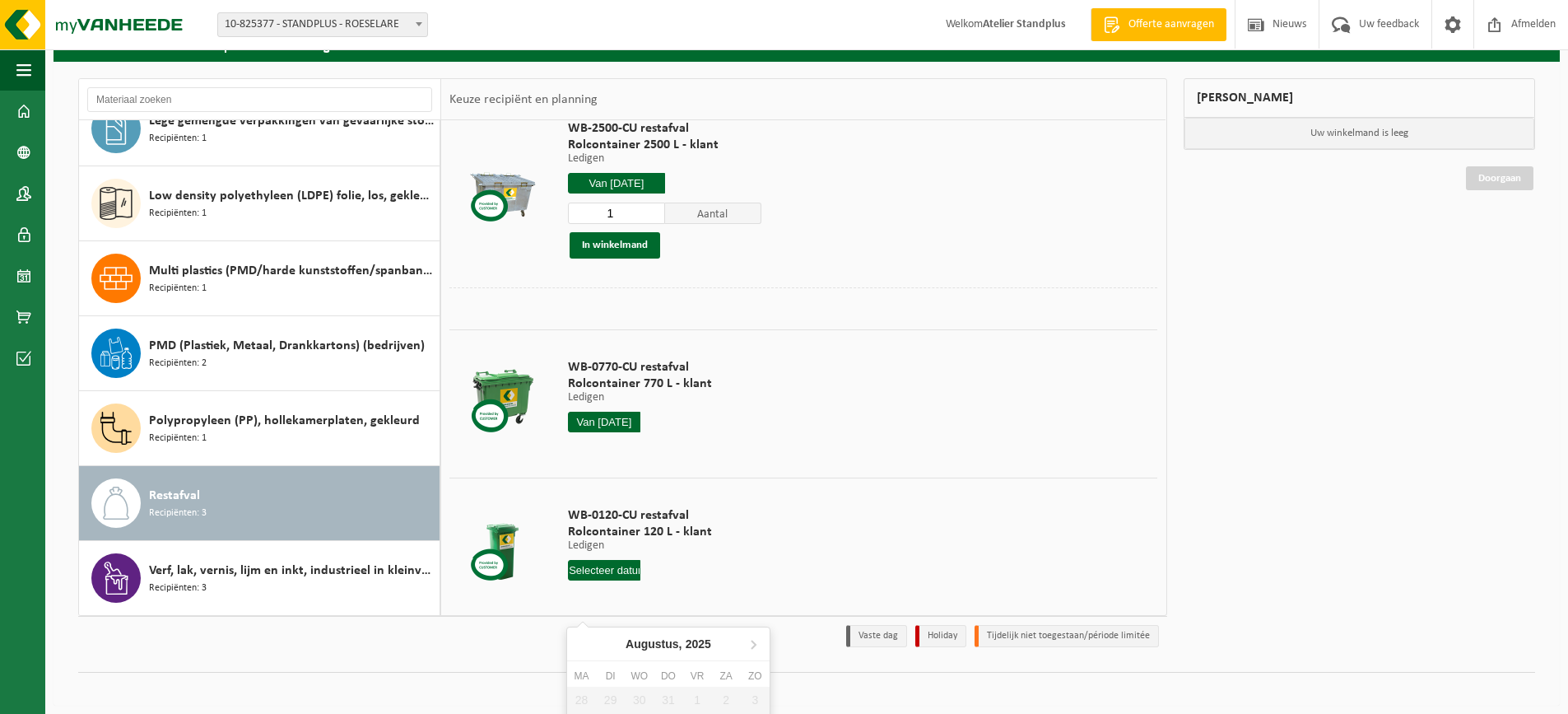
scroll to position [56, 0]
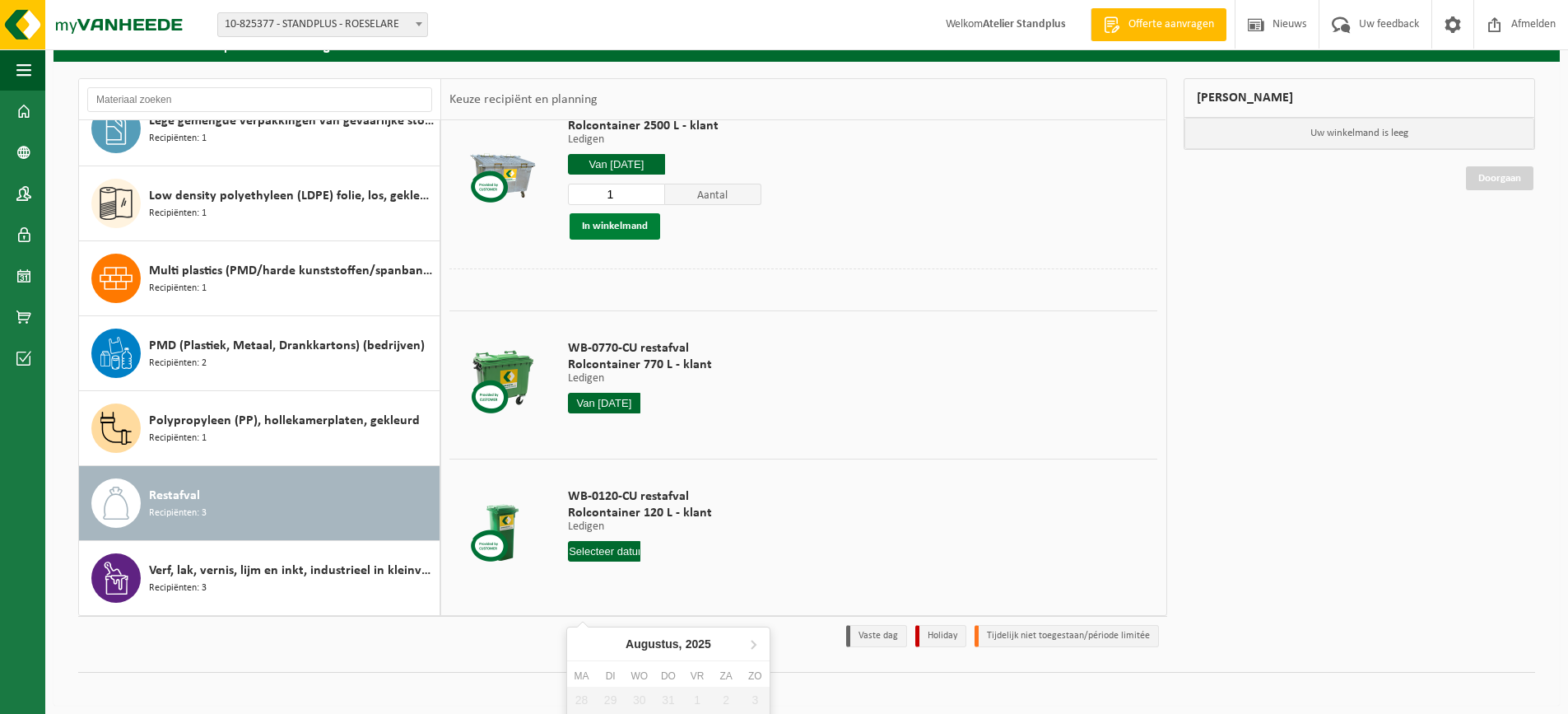
click at [649, 218] on button "In winkelmand" at bounding box center [615, 227] width 91 height 26
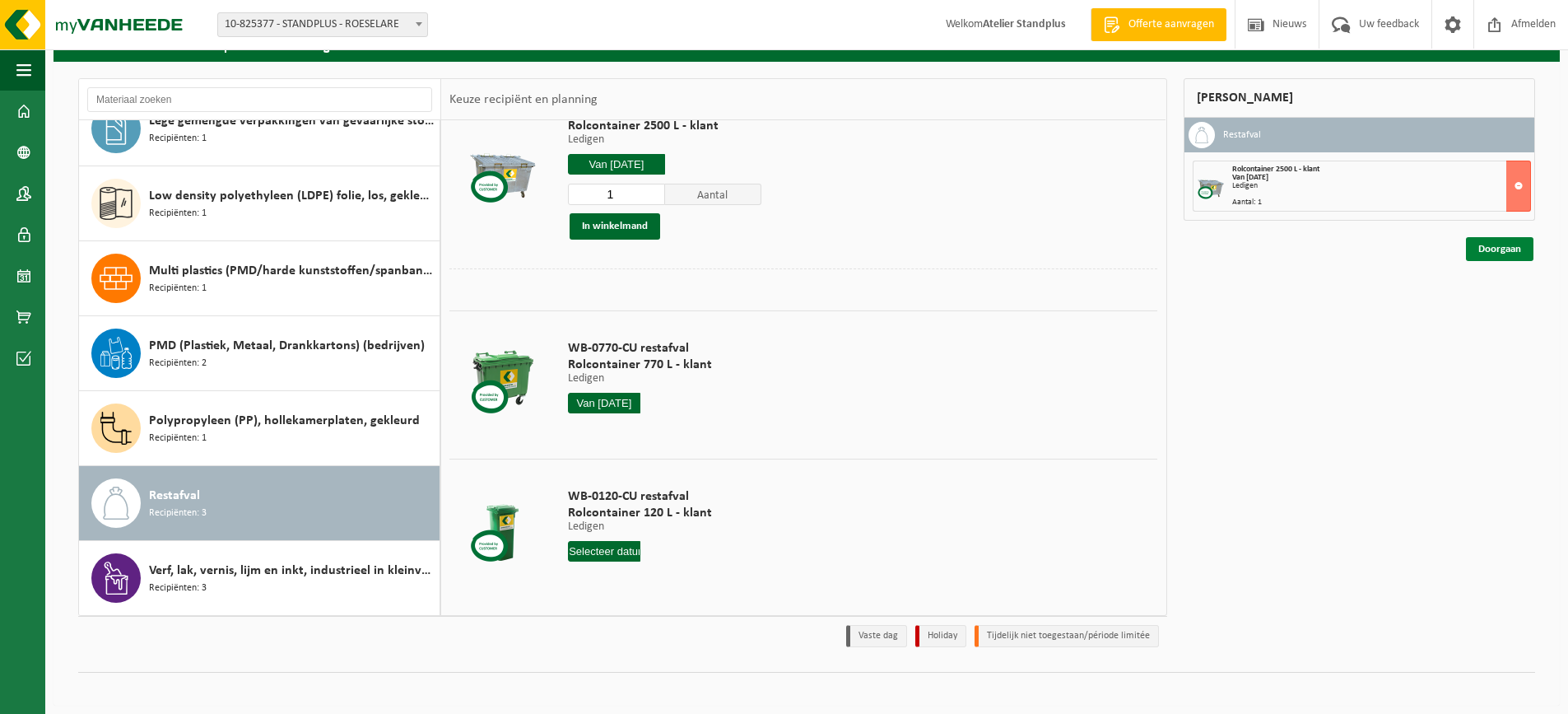
click at [1497, 253] on link "Doorgaan" at bounding box center [1498, 248] width 67 height 24
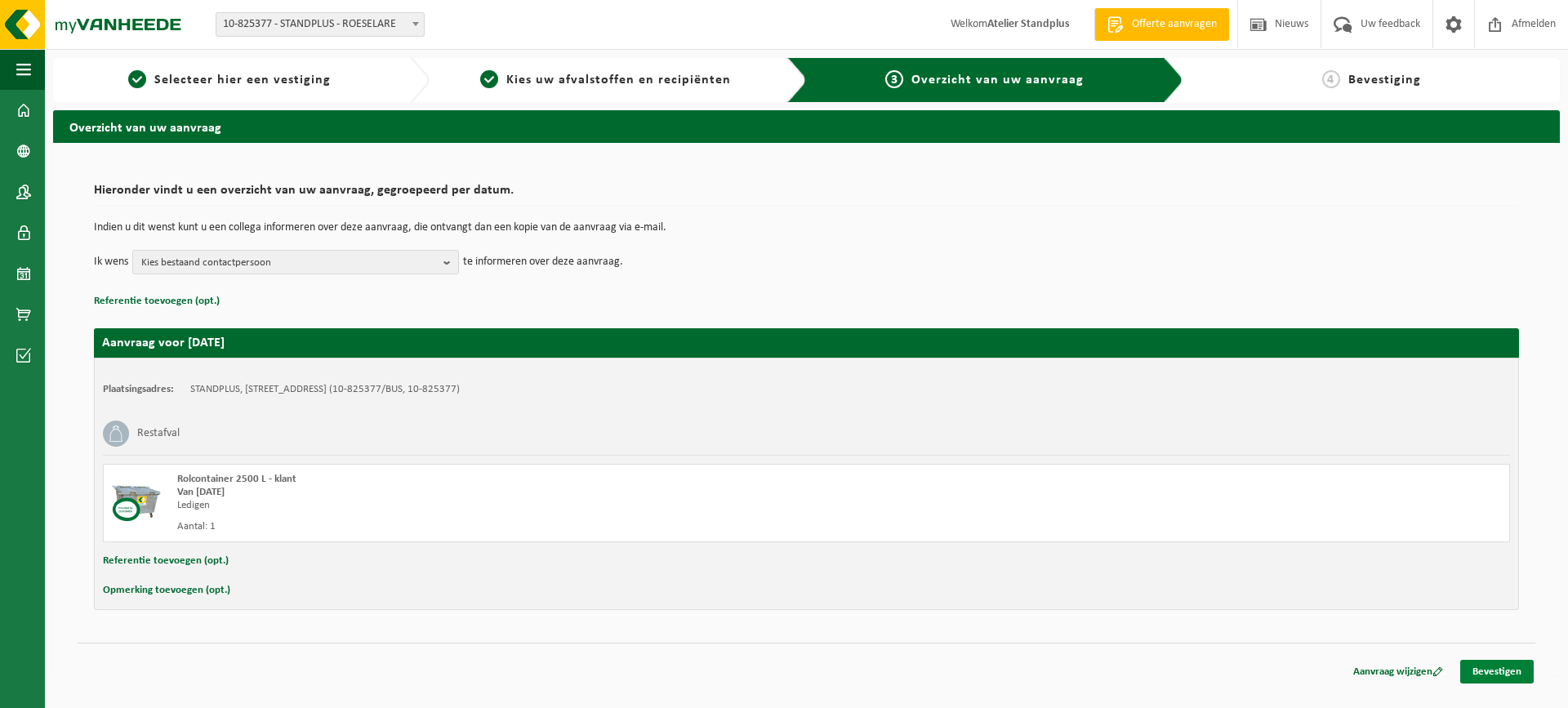
click at [1498, 674] on link "Bevestigen" at bounding box center [1497, 671] width 73 height 23
